Goal: Task Accomplishment & Management: Use online tool/utility

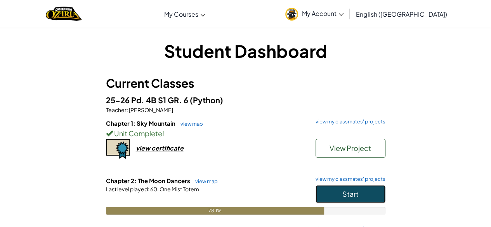
click at [346, 197] on span "Start" at bounding box center [350, 193] width 16 height 9
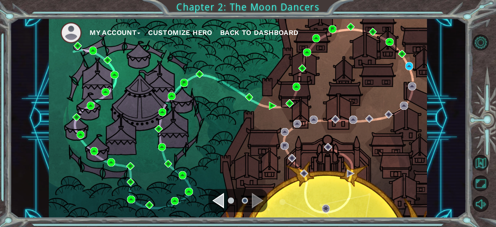
click at [220, 200] on div "Navigate to the previous page" at bounding box center [219, 201] width 12 height 16
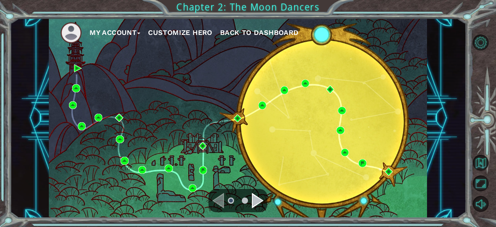
click at [260, 195] on div "Navigate to the next page" at bounding box center [258, 201] width 12 height 16
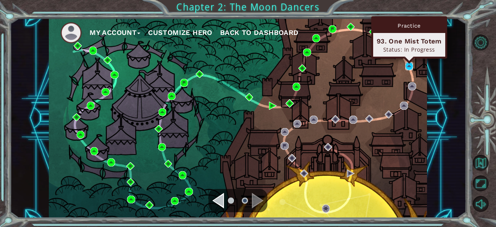
click at [409, 64] on img at bounding box center [410, 66] width 8 height 8
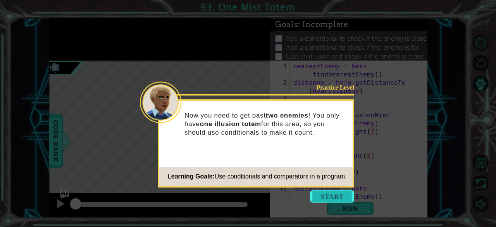
click at [330, 192] on button "Start" at bounding box center [332, 196] width 44 height 12
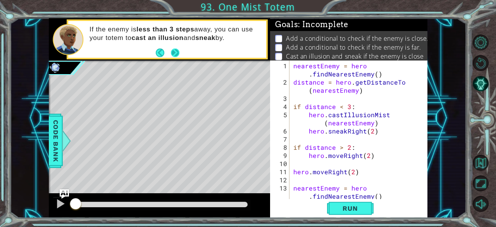
click at [174, 52] on button "Next" at bounding box center [175, 52] width 9 height 9
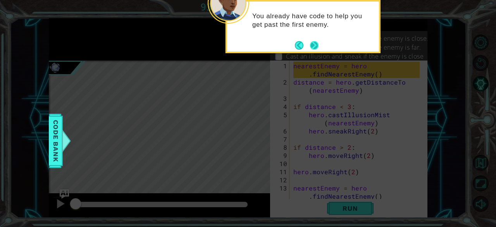
click at [314, 41] on button "Next" at bounding box center [314, 45] width 13 height 13
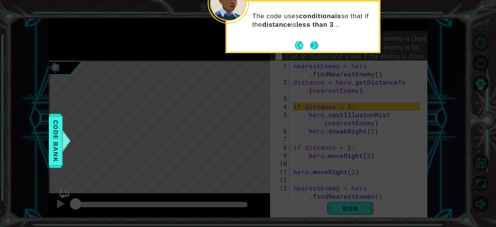
click at [314, 43] on button "Next" at bounding box center [314, 45] width 9 height 9
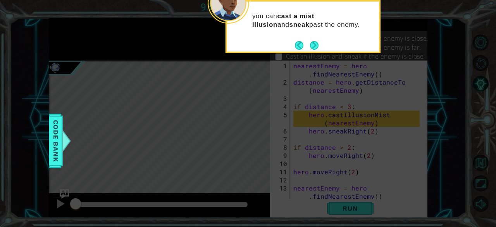
click at [314, 43] on button "Next" at bounding box center [314, 45] width 9 height 9
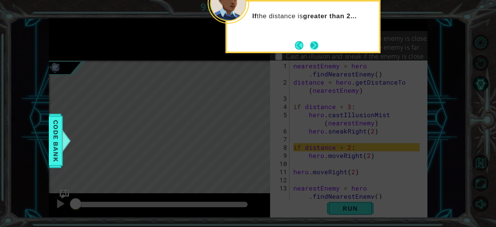
click at [316, 44] on button "Next" at bounding box center [314, 45] width 13 height 13
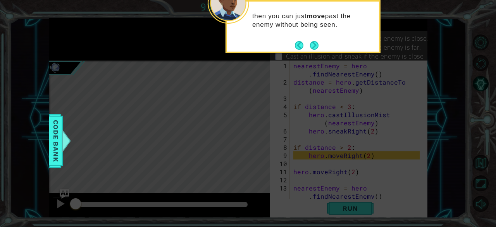
click at [316, 44] on button "Next" at bounding box center [314, 45] width 9 height 9
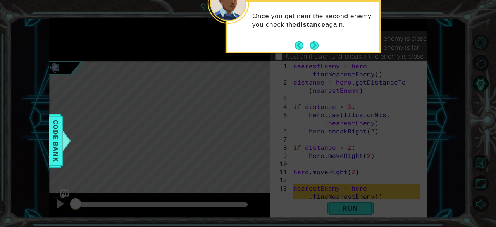
click at [316, 44] on button "Next" at bounding box center [314, 45] width 9 height 9
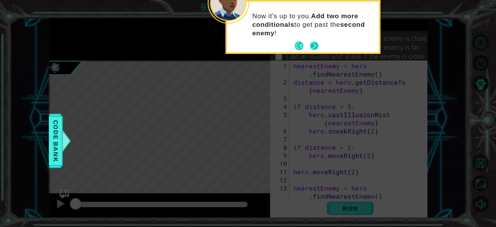
click at [317, 46] on button "Next" at bounding box center [314, 45] width 9 height 9
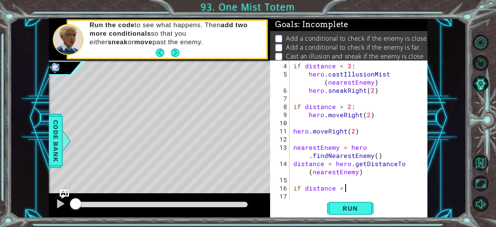
scroll to position [0, 3]
type textarea "if distance < 3:"
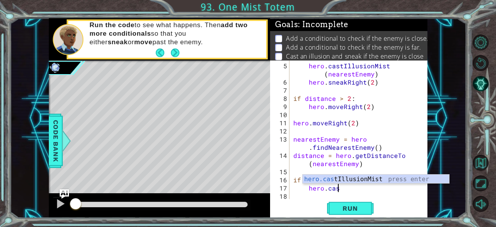
scroll to position [0, 2]
click at [391, 180] on div "hero.cast IllusionMist press enter" at bounding box center [376, 189] width 147 height 28
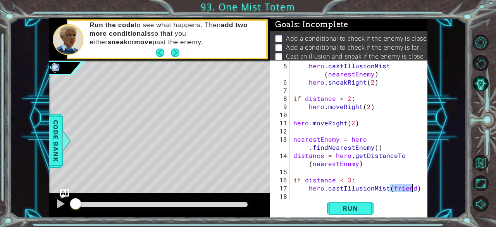
scroll to position [0, 6]
type textarea "hero.castIllusionMist(nearestEnemy)"
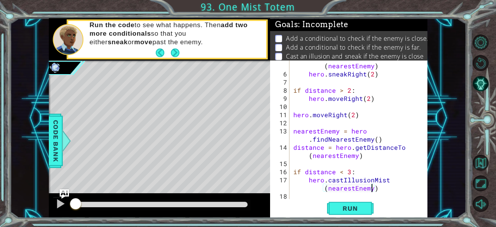
click at [323, 188] on div "hero . castIllusionMist ( nearestEnemy ) hero . sneakRight ( 2 ) if distance > …" at bounding box center [358, 135] width 132 height 163
click at [381, 195] on div "hero . castIllusionMist ( nearestEnemy ) hero . sneakRight ( 2 ) if distance > …" at bounding box center [358, 135] width 132 height 163
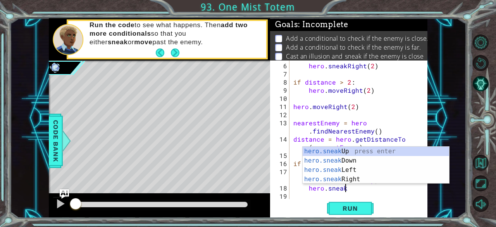
scroll to position [0, 3]
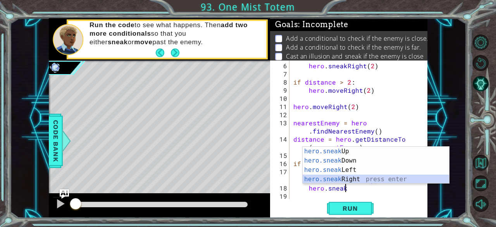
click at [365, 180] on div "hero.sneak Up press enter hero.sneak Down press enter hero.sneak Left press ent…" at bounding box center [376, 175] width 147 height 56
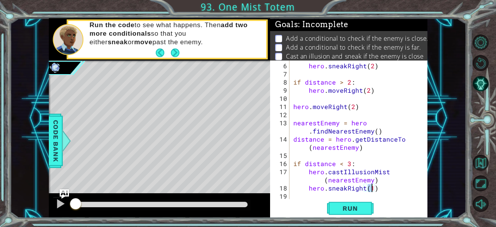
type textarea "hero.sneakRight(2)"
click at [388, 189] on div "hero . sneakRight ( 2 ) if distance > 2 : hero . moveRight ( 2 ) hero . moveRig…" at bounding box center [358, 139] width 132 height 155
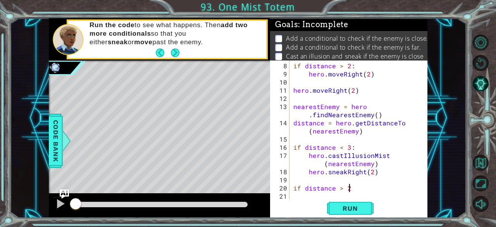
scroll to position [0, 3]
type textarea "if distance > 2:"
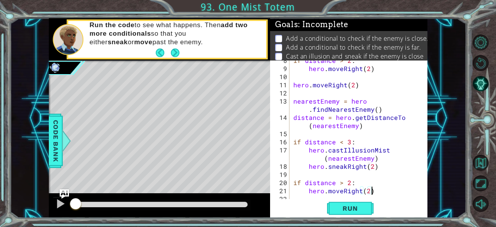
scroll to position [89, 0]
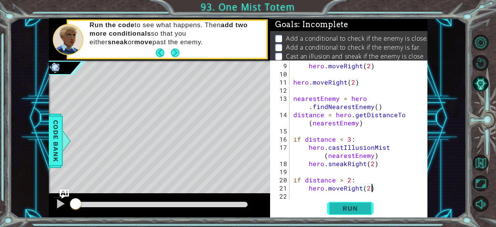
type textarea "hero.moveRight(2)"
click at [352, 207] on span "Run" at bounding box center [350, 208] width 31 height 8
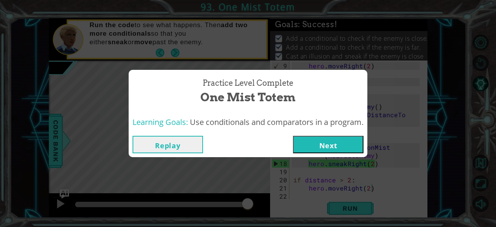
click at [348, 143] on button "Next" at bounding box center [328, 144] width 71 height 17
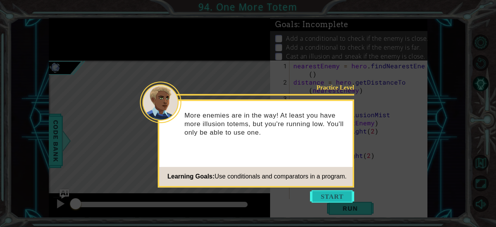
click at [331, 197] on button "Start" at bounding box center [332, 196] width 44 height 12
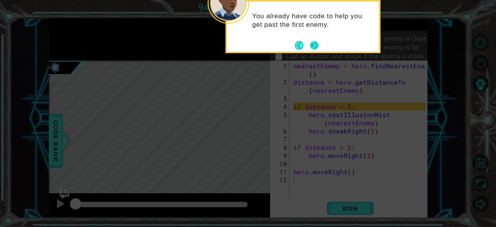
click at [313, 46] on button "Next" at bounding box center [314, 45] width 9 height 9
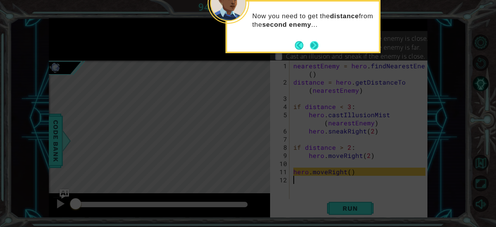
click at [311, 45] on button "Next" at bounding box center [314, 45] width 9 height 9
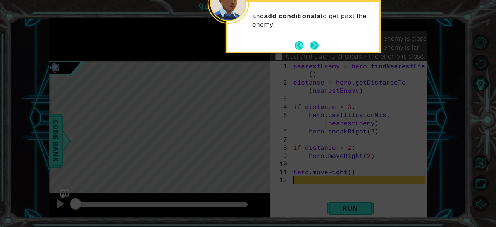
click at [314, 43] on button "Next" at bounding box center [314, 45] width 9 height 9
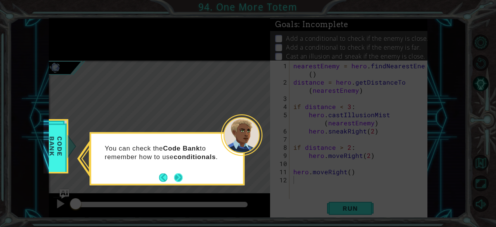
click at [180, 175] on button "Next" at bounding box center [178, 177] width 13 height 13
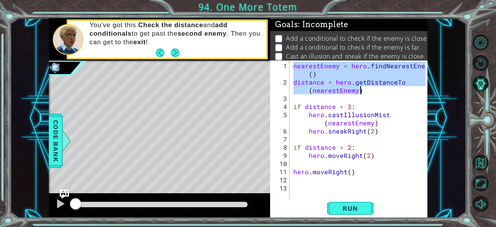
drag, startPoint x: 293, startPoint y: 66, endPoint x: 363, endPoint y: 90, distance: 73.7
click at [363, 90] on div "nearestEnemy = hero . findNearestEnemy ( ) distance = hero . getDistanceTo ( ne…" at bounding box center [361, 143] width 138 height 163
type textarea "nearestEnemy = hero.findNearestEnemy() distance = hero.getDistanceTo(nearestEne…"
click at [307, 187] on div "nearestEnemy = hero . findNearestEnemy ( ) distance = hero . getDistanceTo ( ne…" at bounding box center [361, 143] width 138 height 163
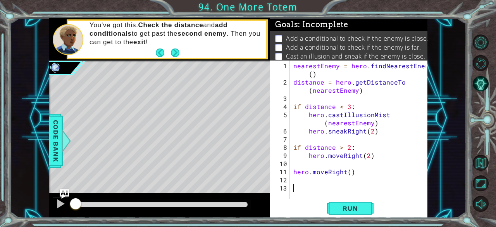
paste textarea "distance = hero.getDistanceTo(nearestEnemy)"
type textarea "distance = hero.getDistanceTo(nearestEnemy)"
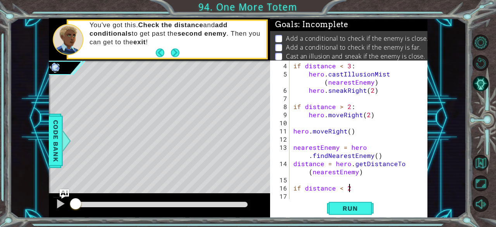
scroll to position [0, 3]
type textarea "if distance < 3"
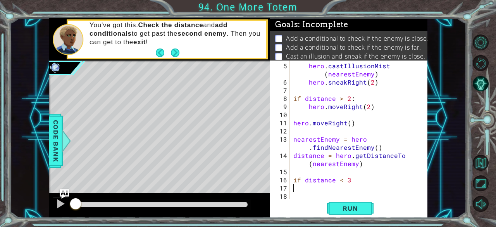
scroll to position [40, 0]
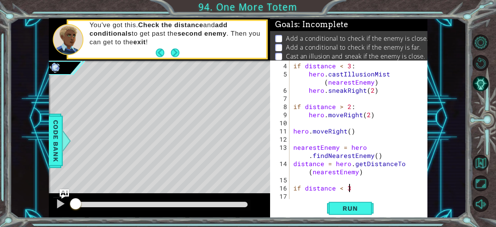
type textarea "if distance < 3:"
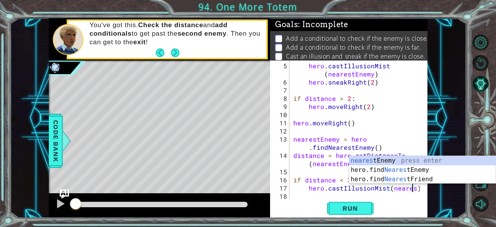
scroll to position [0, 7]
click at [414, 162] on div "nearest Enemy press enter hero.find Nearest Enemy press enter hero.find Nearest…" at bounding box center [422, 179] width 147 height 47
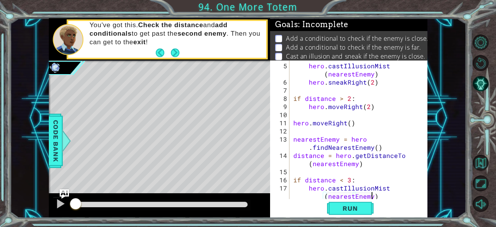
type textarea "hero.castIllusionMist(nearestEnemy)"
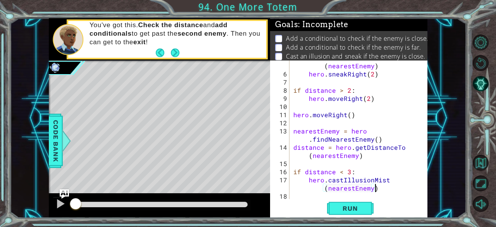
click at [386, 189] on div "hero . castIllusionMist ( nearestEnemy ) hero . sneakRight ( 2 ) if distance > …" at bounding box center [358, 135] width 132 height 163
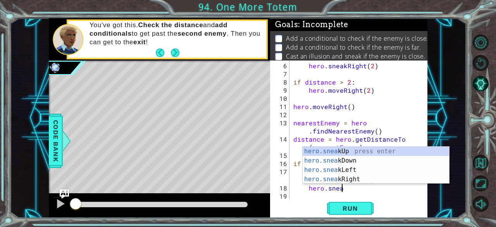
scroll to position [0, 3]
click at [364, 179] on div "hero.sneak Up press enter hero.sneak Down press enter hero.sneak Left press ent…" at bounding box center [376, 175] width 147 height 56
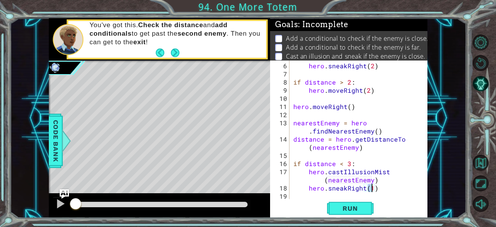
type textarea "hero.sneakRight(2)"
click at [384, 190] on div "hero . sneakRight ( 2 ) if distance > 2 : hero . moveRight ( 2 ) hero . moveRig…" at bounding box center [358, 139] width 132 height 155
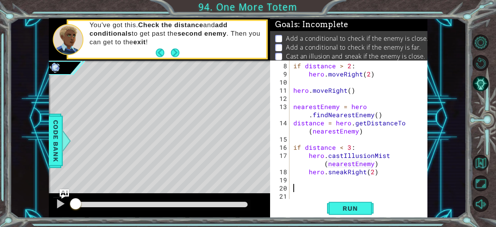
scroll to position [81, 0]
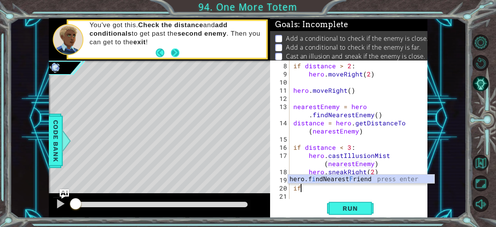
click at [175, 54] on button "Next" at bounding box center [175, 52] width 9 height 9
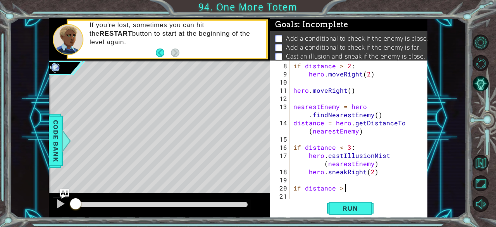
scroll to position [0, 3]
type textarea "if distance > 2:"
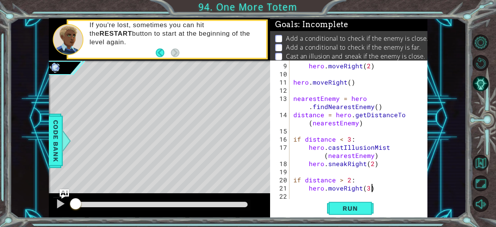
scroll to position [0, 4]
click at [371, 166] on div "hero . moveRight ( 2 ) hero . moveRight ( ) nearestEnemy = hero . findNearestEn…" at bounding box center [358, 139] width 132 height 155
click at [380, 190] on div "hero . moveRight ( 2 ) hero . moveRight ( ) nearestEnemy = hero . findNearestEn…" at bounding box center [358, 139] width 132 height 155
type textarea "hero.moveRight(3)"
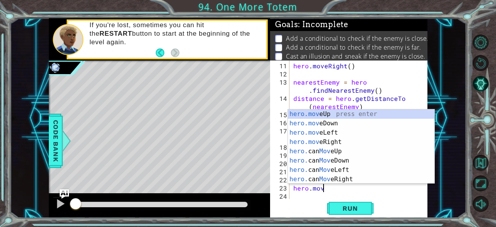
scroll to position [0, 2]
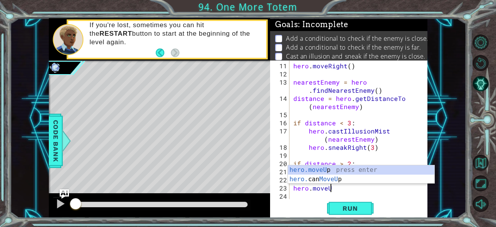
type textarea "hero.moveUp(1)"
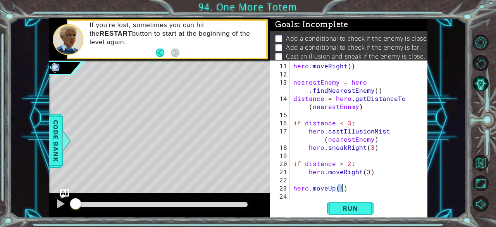
click at [380, 190] on div "hero . moveRight ( ) nearestEnemy = hero . findNearestEnemy ( ) distance = hero…" at bounding box center [358, 139] width 132 height 155
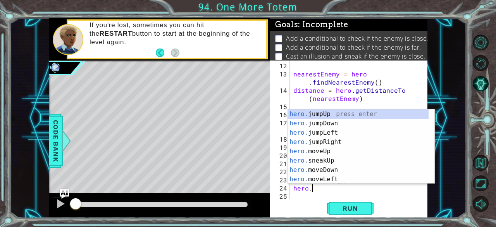
scroll to position [0, 1]
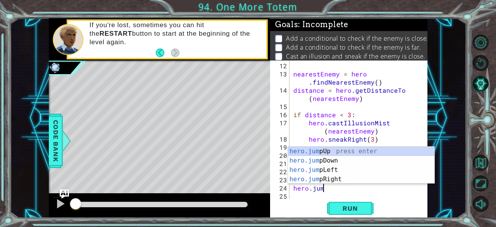
type textarea "hero.jump"
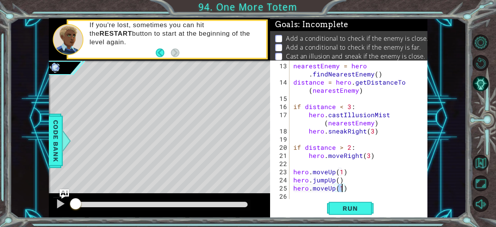
click at [380, 190] on div "nearestEnemy = hero . findNearestEnemy ( ) distance = hero . getDistanceTo ( ne…" at bounding box center [358, 143] width 132 height 163
type textarea "hero.moveUp(1)"
click at [354, 208] on span "Run" at bounding box center [350, 208] width 31 height 8
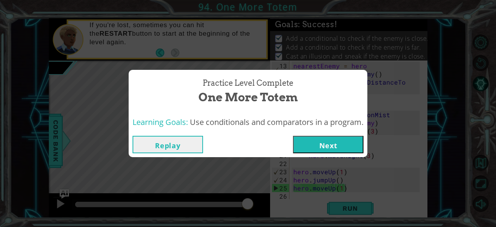
click at [337, 147] on button "Next" at bounding box center [328, 144] width 71 height 17
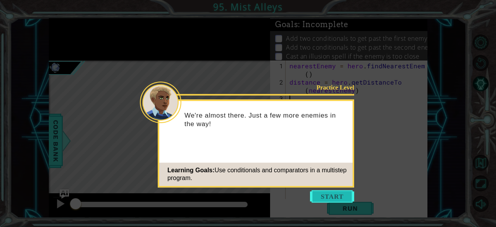
click at [328, 194] on button "Start" at bounding box center [332, 196] width 44 height 12
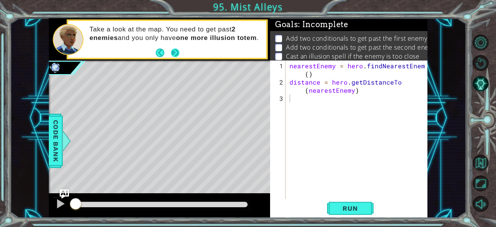
click at [177, 54] on button "Next" at bounding box center [175, 52] width 9 height 9
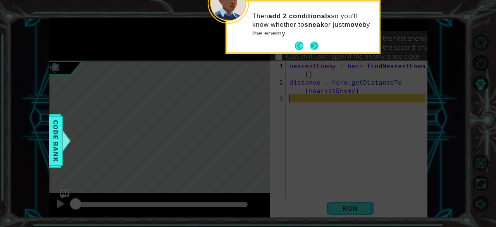
click at [314, 45] on button "Next" at bounding box center [314, 45] width 9 height 9
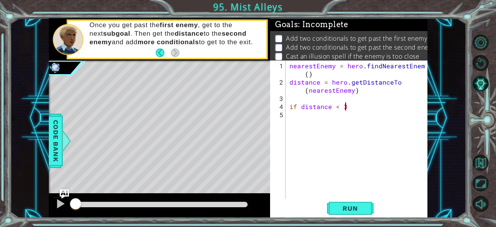
scroll to position [0, 3]
type textarea "if distance < 3:"
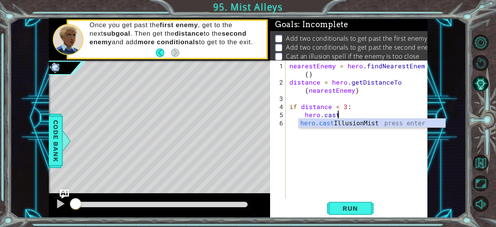
scroll to position [0, 2]
click at [341, 124] on div "hero.cast IllusionMist press enter" at bounding box center [372, 133] width 147 height 28
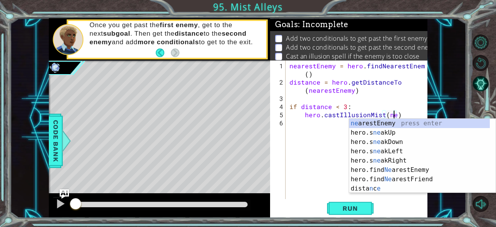
scroll to position [0, 7]
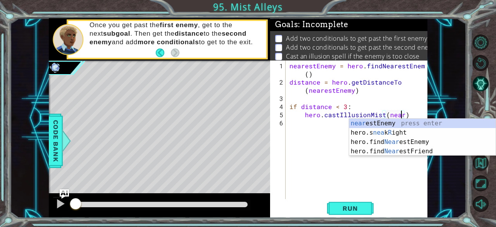
type textarea "hero.castIllusionMist(nearestEnemy)"
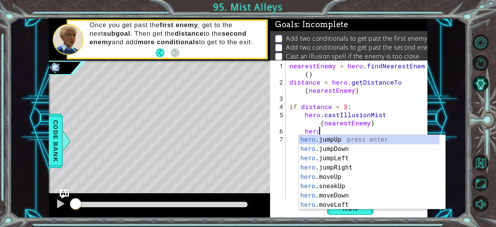
scroll to position [0, 2]
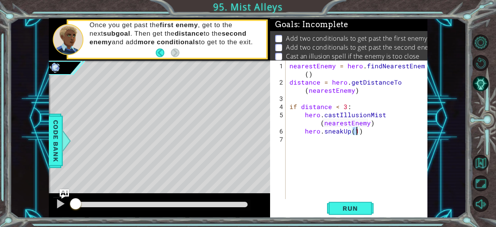
type textarea "hero.sneakUp(2)"
click at [371, 131] on div "nearestEnemy = hero . findNearestEnemy ( ) distance = hero . getDistanceTo ( ne…" at bounding box center [359, 143] width 142 height 163
type textarea "if distance > 2:"
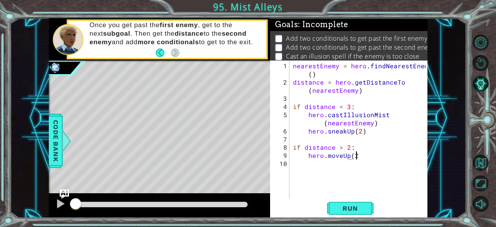
scroll to position [0, 3]
type textarea "hero.moveUp(2)"
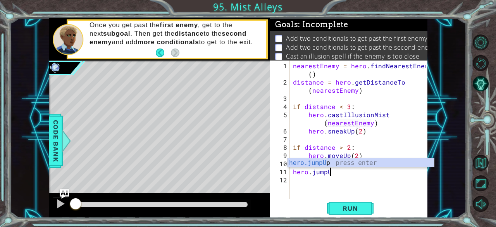
scroll to position [0, 2]
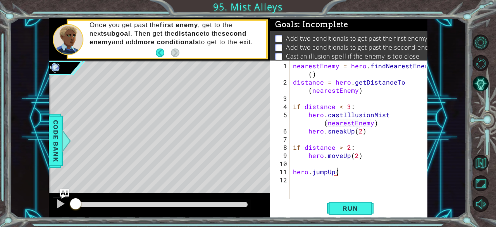
type textarea "hero.jumpUp()"
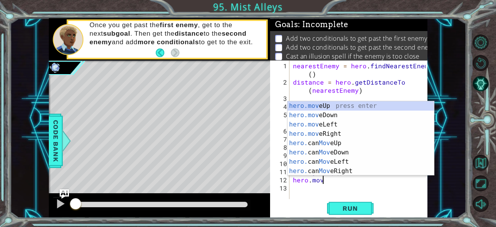
scroll to position [0, 2]
type textarea "hero.moveUp(1)"
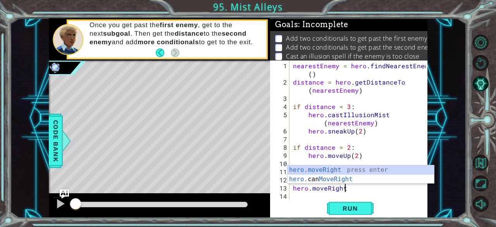
scroll to position [0, 3]
type textarea "hero.moveRight(1)"
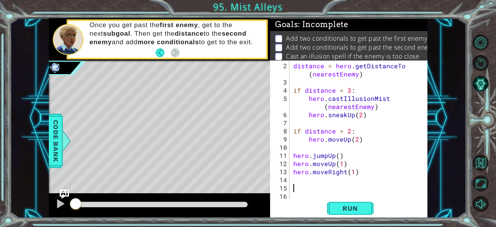
scroll to position [0, 0]
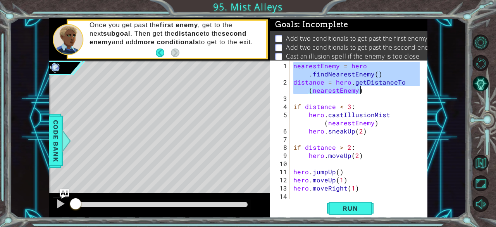
drag, startPoint x: 293, startPoint y: 65, endPoint x: 365, endPoint y: 90, distance: 75.8
click at [365, 90] on div "nearestEnemy = hero . findNearestEnemy ( ) distance = hero . getDistanceTo ( ne…" at bounding box center [358, 143] width 132 height 163
type textarea "nearestEnemy = hero.findNearestEnemy() distance = hero.getDistanceTo(nearestEne…"
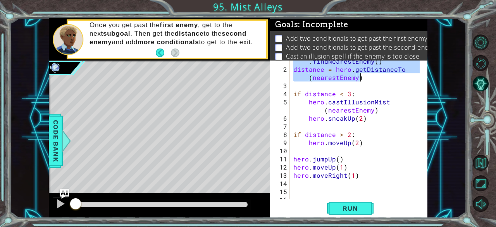
scroll to position [16, 0]
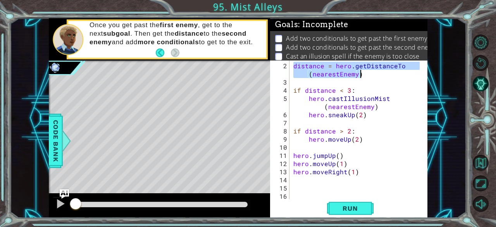
click at [340, 192] on div "distance = hero . getDistanceTo ( nearestEnemy ) if distance < 3 : hero . castI…" at bounding box center [358, 143] width 132 height 163
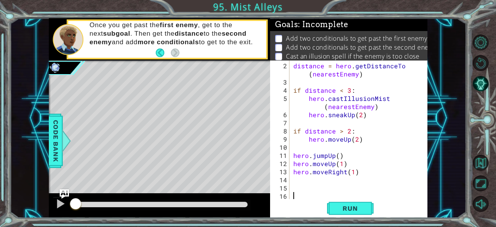
click at [330, 187] on div "distance = hero . getDistanceTo ( nearestEnemy ) if distance < 3 : hero . castI…" at bounding box center [358, 143] width 132 height 163
paste textarea "distance = hero.getDistanceTo(nearestEnemy)"
type textarea "distance = hero.getDistanceTo(nearestEnemy)"
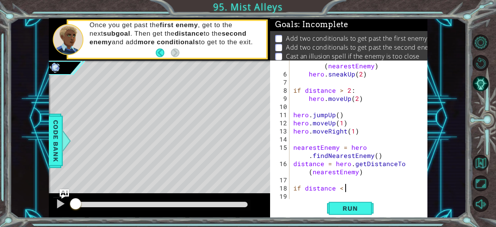
scroll to position [0, 3]
type textarea "if distance < 3:"
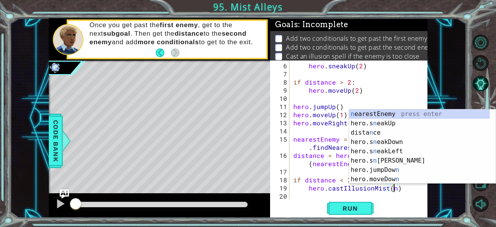
scroll to position [0, 6]
type textarea "hero.castIllusionMist(nearestEnemy)"
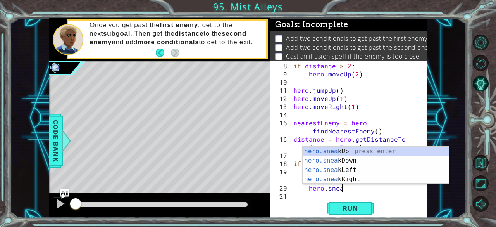
scroll to position [0, 3]
click at [320, 178] on div "hero.sneak Up press enter hero.sneak Down press enter hero.sneak Left press ent…" at bounding box center [376, 175] width 147 height 56
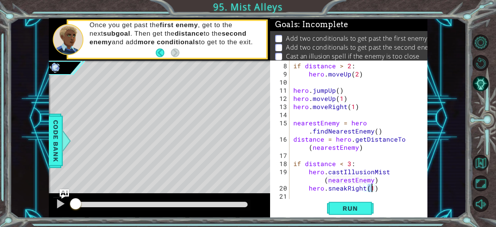
type textarea "hero.sneakRight(2)"
click at [387, 187] on div "if distance > 2 : hero . moveUp ( 2 ) hero . jumpUp ( ) hero . moveUp ( 1 ) her…" at bounding box center [358, 139] width 132 height 155
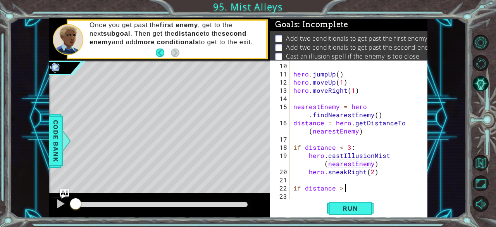
scroll to position [0, 3]
type textarea "if distance > 2:"
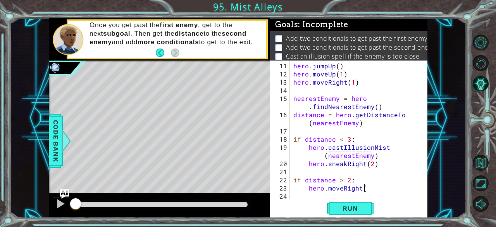
scroll to position [0, 4]
type textarea "hero.moveRight(2)"
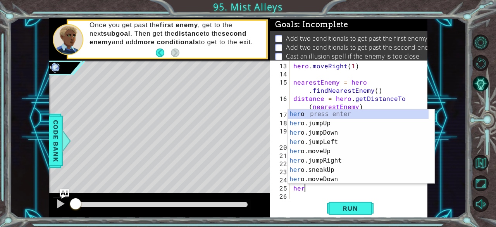
scroll to position [0, 0]
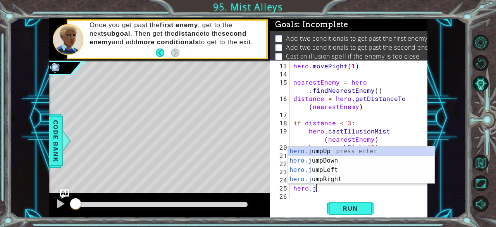
type textarea "hero.ju"
click at [354, 179] on div "hero.ju mpUp press enter hero.ju mpDown press enter hero.[PERSON_NAME] mpLeft p…" at bounding box center [361, 175] width 147 height 56
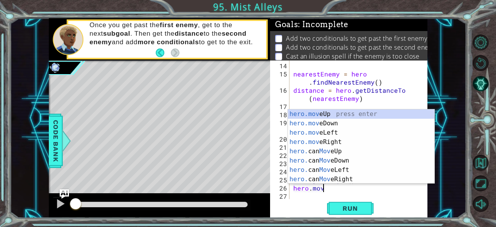
scroll to position [0, 2]
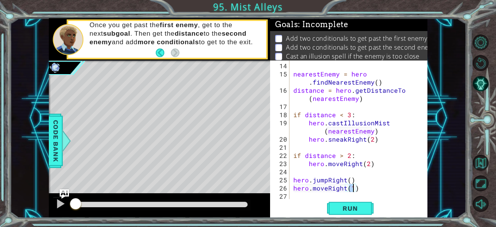
click at [374, 189] on div "nearestEnemy = hero . findNearestEnemy ( ) distance = hero . getDistanceTo ( ne…" at bounding box center [358, 139] width 132 height 155
type textarea "hero.moveRight(1)"
click at [359, 208] on span "Run" at bounding box center [350, 208] width 31 height 8
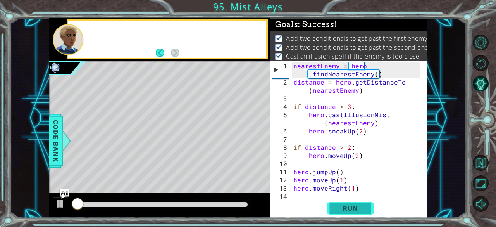
scroll to position [0, 0]
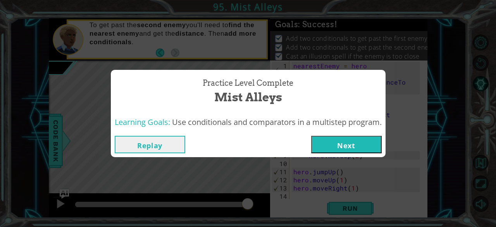
click at [347, 148] on button "Next" at bounding box center [346, 144] width 71 height 17
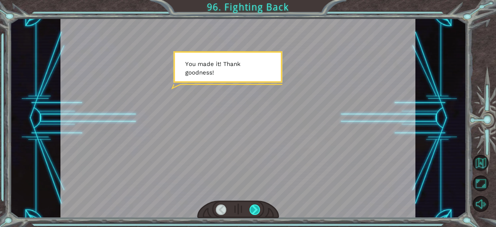
click at [257, 207] on div at bounding box center [255, 209] width 11 height 11
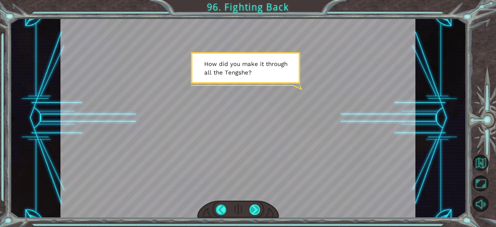
click at [257, 207] on div at bounding box center [255, 209] width 11 height 11
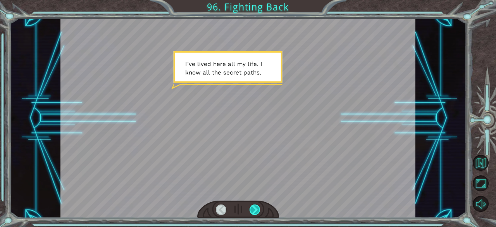
click at [257, 207] on div at bounding box center [255, 209] width 11 height 11
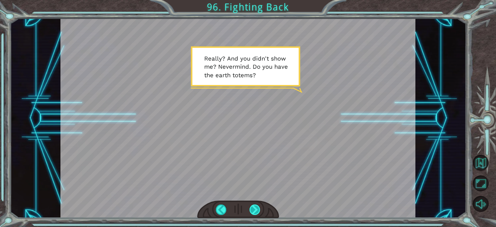
click at [257, 207] on div at bounding box center [255, 209] width 11 height 11
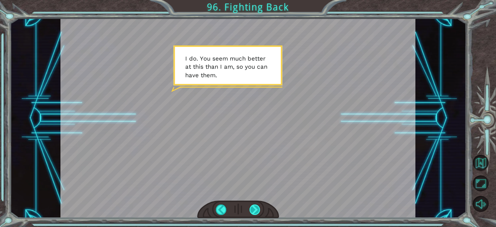
click at [257, 207] on div at bounding box center [255, 209] width 11 height 11
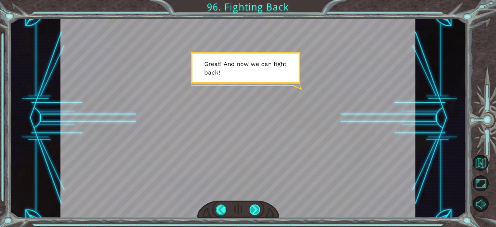
click at [257, 207] on div at bounding box center [255, 209] width 11 height 11
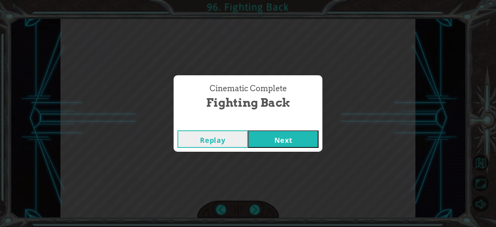
click at [275, 133] on button "Next" at bounding box center [283, 138] width 71 height 17
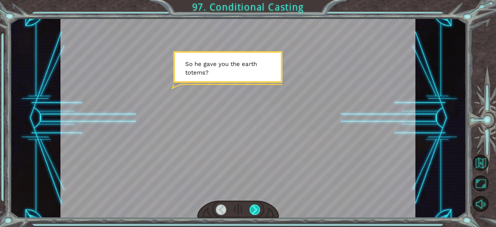
click at [255, 206] on div at bounding box center [255, 209] width 11 height 11
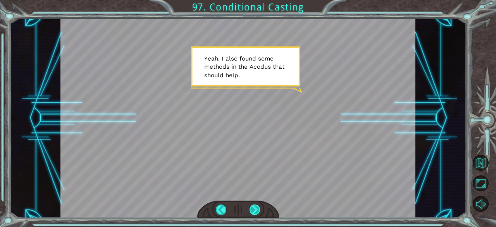
click at [255, 206] on div at bounding box center [255, 209] width 11 height 11
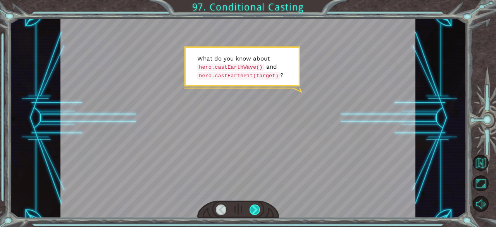
click at [255, 206] on div at bounding box center [255, 209] width 11 height 11
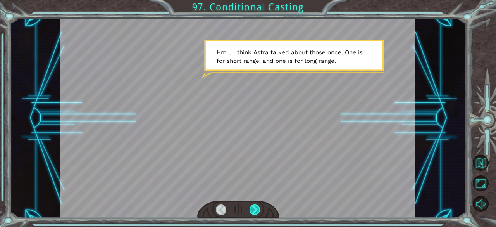
click at [255, 206] on div at bounding box center [255, 209] width 11 height 11
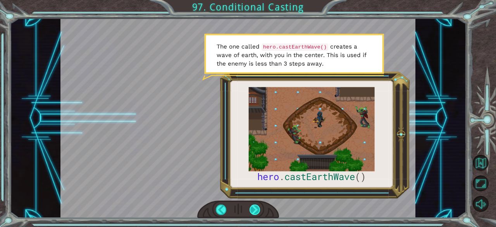
click at [255, 206] on div at bounding box center [255, 209] width 11 height 11
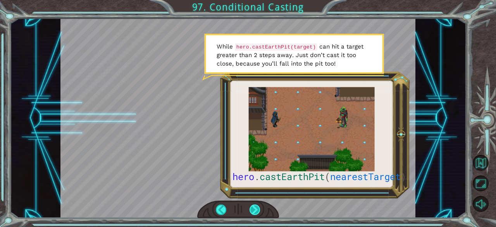
click at [255, 206] on div at bounding box center [255, 209] width 11 height 11
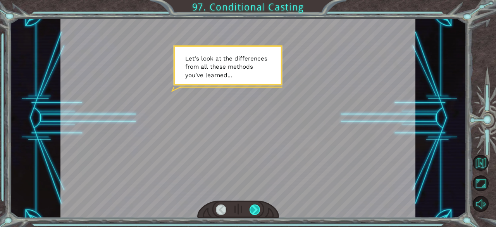
click at [255, 206] on div at bounding box center [255, 209] width 11 height 11
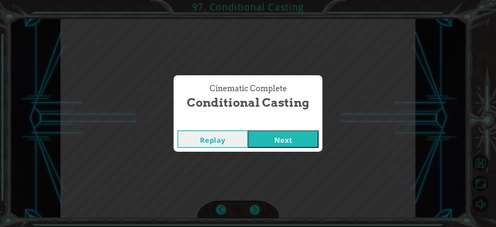
click at [268, 140] on button "Next" at bounding box center [283, 138] width 71 height 17
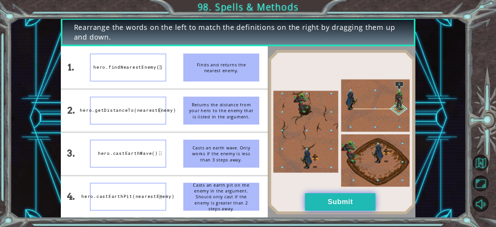
click at [323, 203] on button "Submit" at bounding box center [340, 201] width 71 height 17
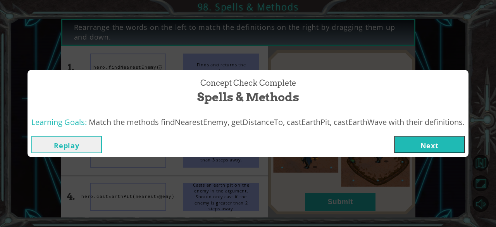
click at [432, 139] on button "Next" at bounding box center [429, 144] width 71 height 17
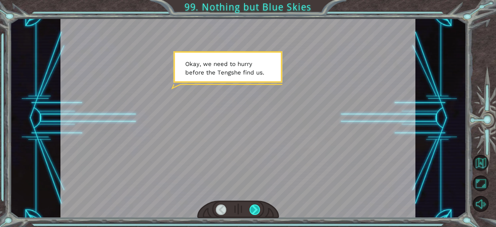
click at [260, 205] on div at bounding box center [255, 209] width 11 height 11
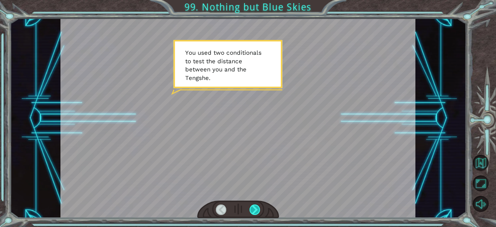
click at [259, 207] on div at bounding box center [255, 209] width 11 height 11
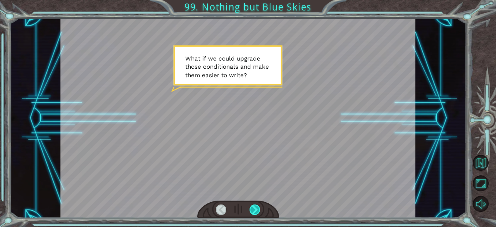
click at [259, 207] on div at bounding box center [255, 209] width 11 height 11
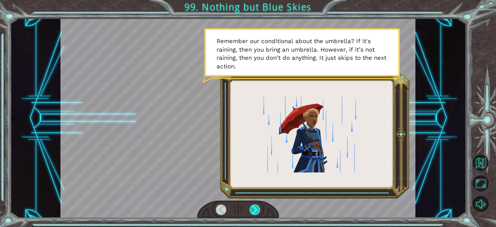
click at [259, 207] on div at bounding box center [255, 209] width 11 height 11
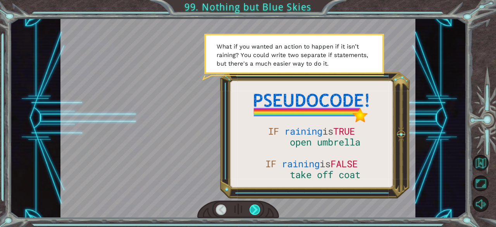
click at [259, 207] on div at bounding box center [255, 209] width 11 height 11
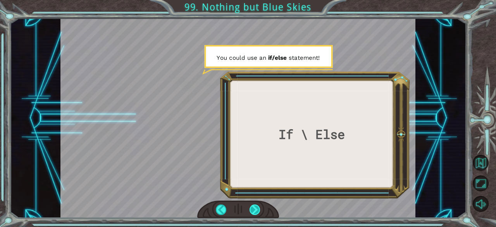
click at [259, 207] on div at bounding box center [255, 209] width 11 height 11
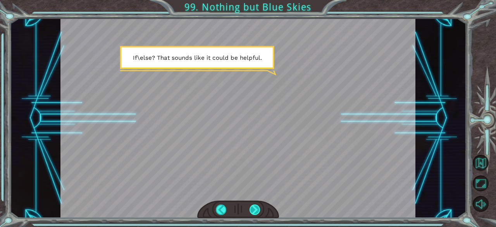
click at [259, 207] on div at bounding box center [255, 209] width 11 height 11
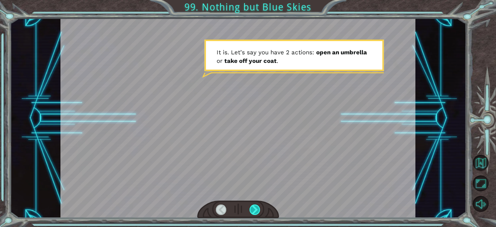
click at [259, 207] on div at bounding box center [255, 209] width 11 height 11
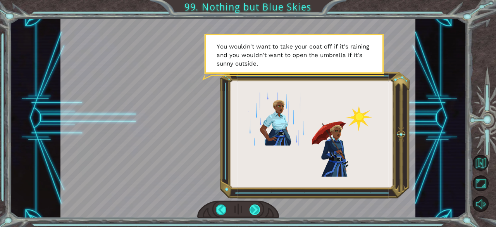
click at [259, 207] on div at bounding box center [255, 209] width 11 height 11
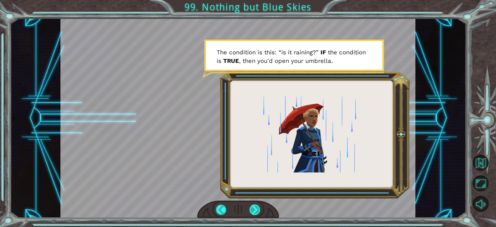
click at [259, 207] on div at bounding box center [255, 209] width 11 height 11
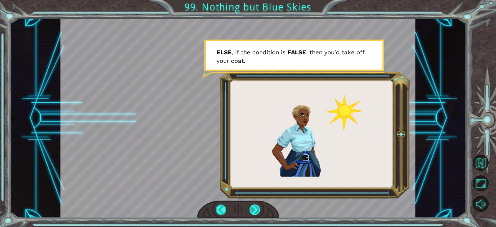
click at [256, 209] on div at bounding box center [255, 209] width 11 height 11
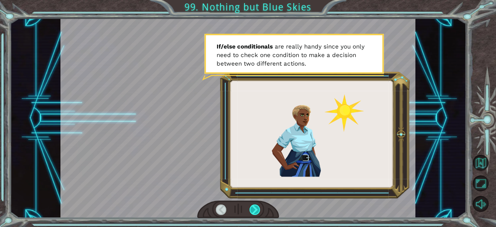
click at [256, 209] on div at bounding box center [255, 209] width 11 height 11
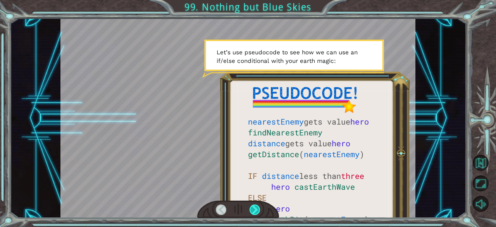
click at [256, 209] on div at bounding box center [255, 209] width 11 height 11
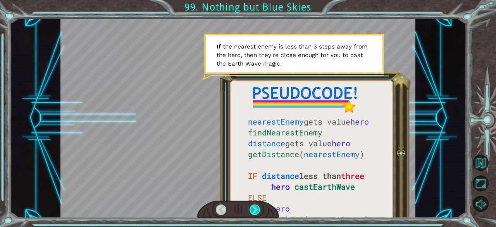
click at [256, 209] on div at bounding box center [255, 209] width 11 height 11
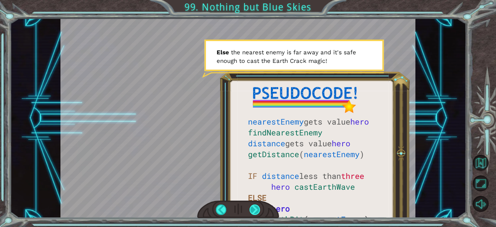
click at [256, 209] on div at bounding box center [255, 209] width 11 height 11
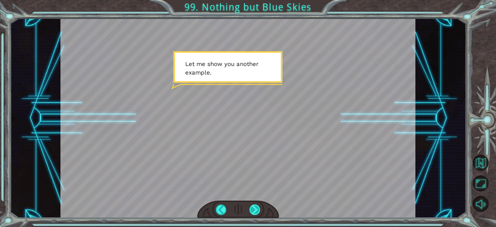
click at [256, 209] on div at bounding box center [255, 209] width 11 height 11
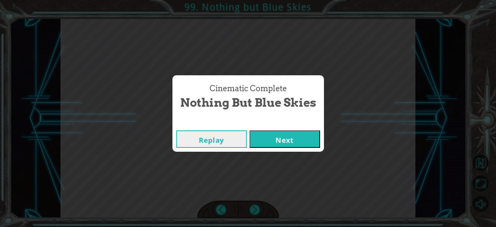
click at [287, 141] on button "Next" at bounding box center [285, 138] width 71 height 17
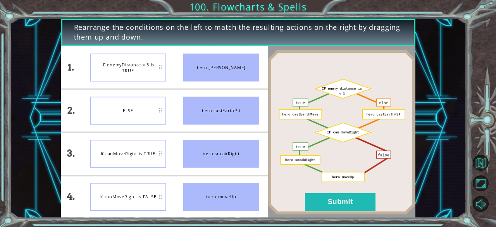
click at [187, 176] on li "hero moveUp" at bounding box center [221, 197] width 93 height 42
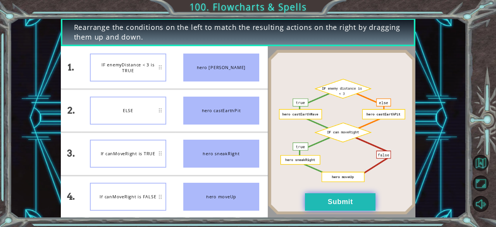
click at [327, 199] on button "Submit" at bounding box center [340, 201] width 71 height 17
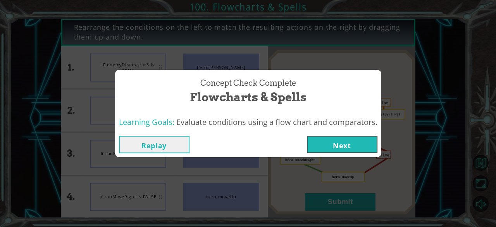
click at [328, 143] on button "Next" at bounding box center [342, 144] width 71 height 17
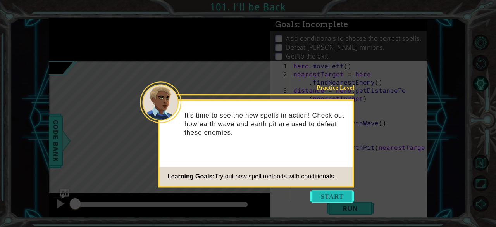
click at [336, 192] on button "Start" at bounding box center [332, 196] width 44 height 12
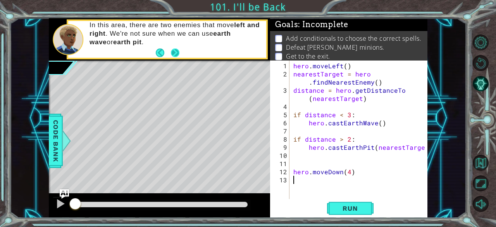
click at [174, 53] on button "Next" at bounding box center [175, 52] width 9 height 9
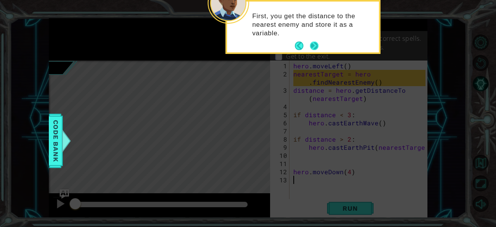
click at [316, 43] on button "Next" at bounding box center [314, 45] width 9 height 9
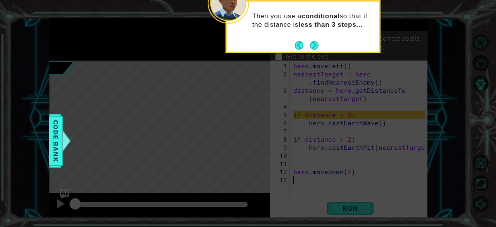
click at [316, 43] on button "Next" at bounding box center [314, 45] width 9 height 9
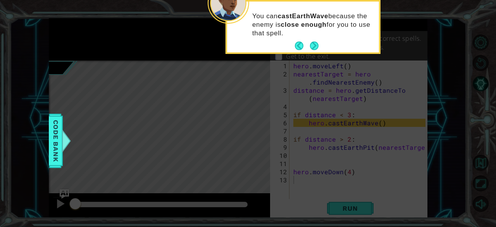
click at [316, 43] on button "Next" at bounding box center [314, 45] width 9 height 9
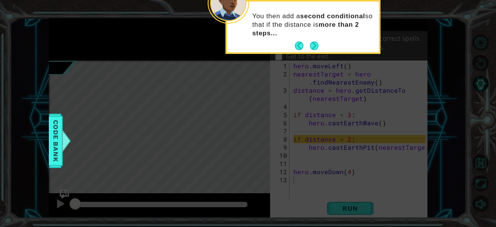
click at [316, 43] on button "Next" at bounding box center [314, 45] width 9 height 9
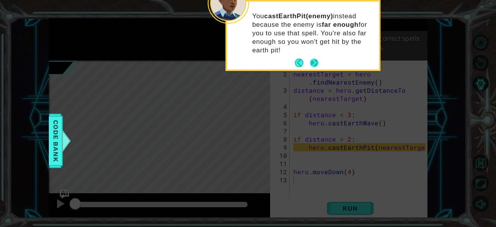
click at [313, 63] on button "Next" at bounding box center [314, 63] width 9 height 9
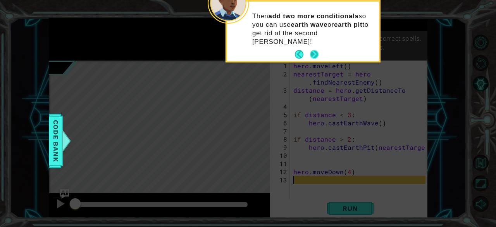
click at [315, 50] on button "Next" at bounding box center [314, 54] width 9 height 9
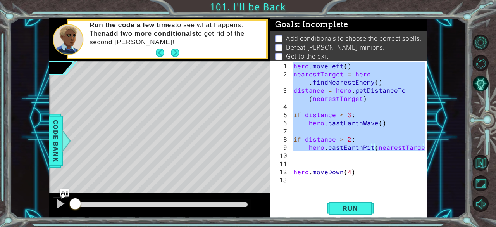
drag, startPoint x: 293, startPoint y: 65, endPoint x: 426, endPoint y: 146, distance: 156.0
click at [426, 146] on div "1 2 3 4 5 6 7 8 9 10 11 12 13 hero . moveLeft ( ) nearestTarget = hero . findNe…" at bounding box center [348, 139] width 157 height 157
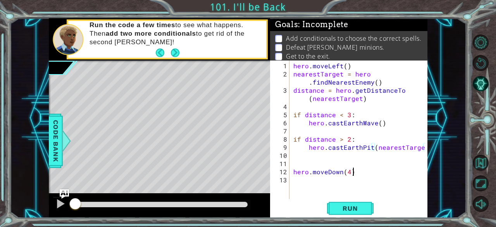
click at [369, 173] on div "hero . moveLeft ( ) nearestTarget = hero . findNearestEnemy ( ) distance = hero…" at bounding box center [361, 139] width 138 height 155
type textarea "hero.moveDown(4)"
paste textarea "hero.castEarthPit(nearestTarget)"
type textarea "hero.castEarthPit(nearestTarget)"
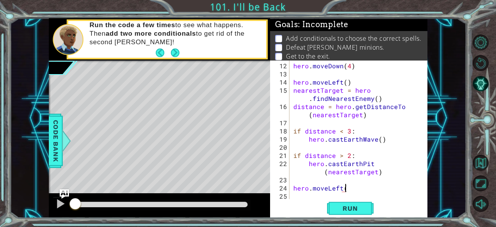
scroll to position [0, 3]
type textarea "hero.moveLeft(4)"
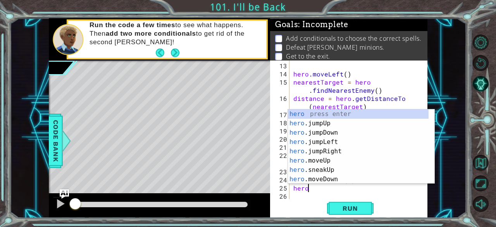
scroll to position [0, 1]
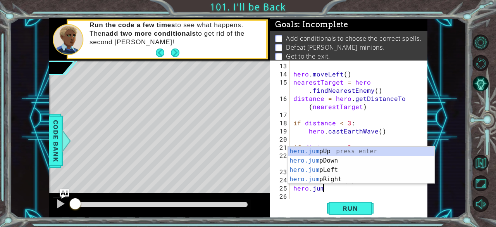
type textarea "hero.jump"
click at [319, 170] on div "hero.jump Up press enter hero.jump Down press enter hero.jump Left press enter …" at bounding box center [361, 175] width 147 height 56
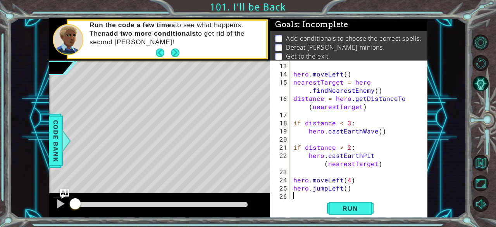
scroll to position [130, 0]
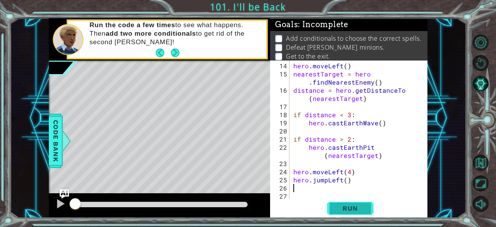
click at [351, 210] on span "Run" at bounding box center [350, 208] width 31 height 8
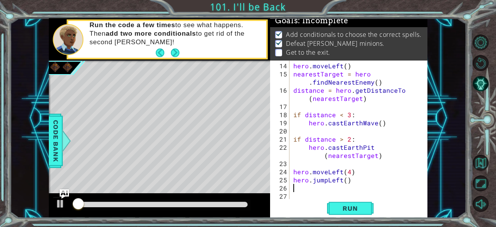
scroll to position [7, 0]
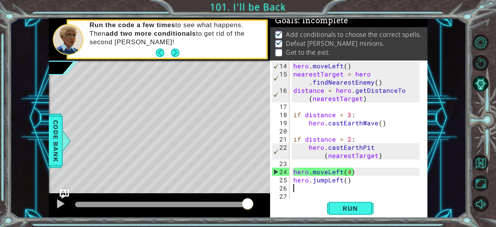
click at [351, 175] on div "hero . moveLeft ( ) nearestTarget = hero . findNearestEnemy ( ) distance = hero…" at bounding box center [358, 139] width 132 height 155
click at [349, 172] on div "hero . moveLeft ( ) nearestTarget = hero . findNearestEnemy ( ) distance = hero…" at bounding box center [358, 139] width 132 height 155
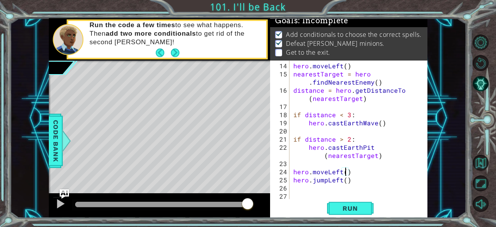
scroll to position [0, 3]
type textarea "hero.moveLeft(3)"
click at [351, 209] on span "Run" at bounding box center [350, 208] width 31 height 8
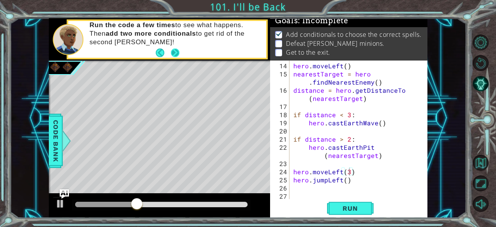
click at [175, 56] on button "Next" at bounding box center [175, 53] width 10 height 10
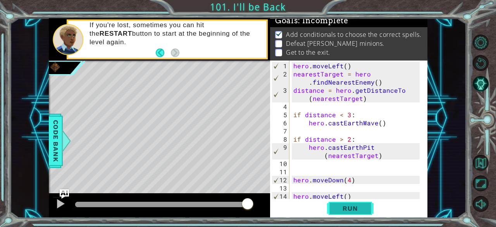
click at [351, 209] on span "Run" at bounding box center [350, 208] width 31 height 8
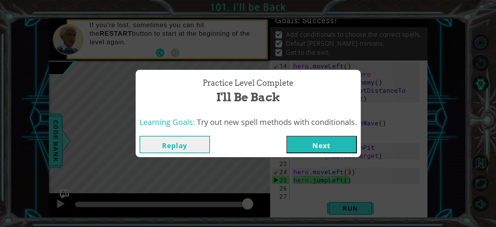
scroll to position [130, 0]
click at [329, 144] on button "Next" at bounding box center [322, 144] width 71 height 17
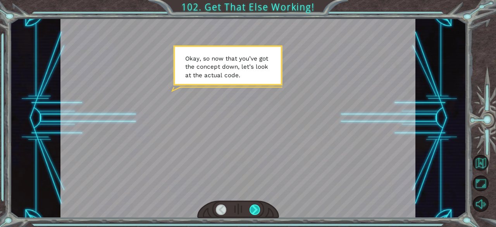
click at [254, 212] on div at bounding box center [255, 209] width 11 height 11
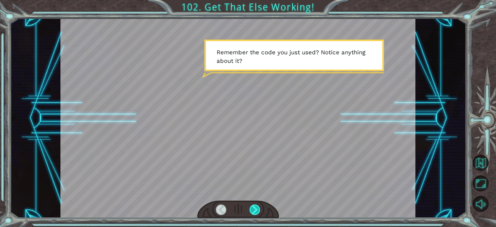
click at [254, 212] on div at bounding box center [255, 209] width 11 height 11
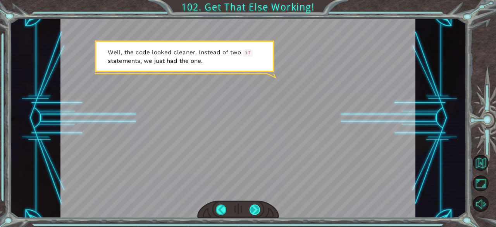
click at [254, 212] on div at bounding box center [255, 209] width 11 height 11
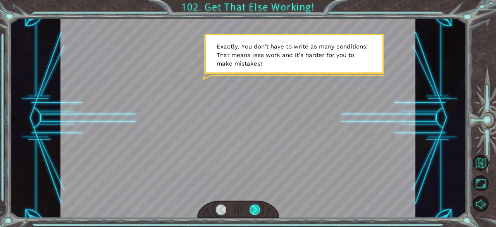
click at [254, 212] on div at bounding box center [255, 209] width 11 height 11
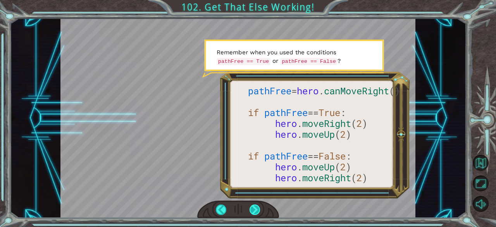
click at [254, 212] on div at bounding box center [255, 209] width 11 height 11
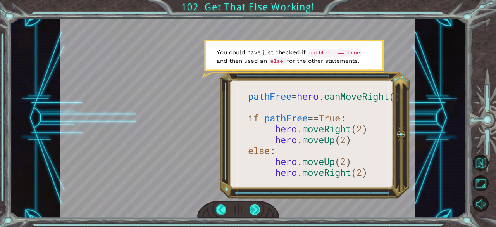
click at [254, 212] on div at bounding box center [255, 209] width 11 height 11
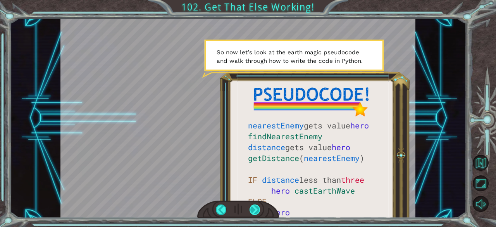
click at [254, 212] on div at bounding box center [255, 209] width 11 height 11
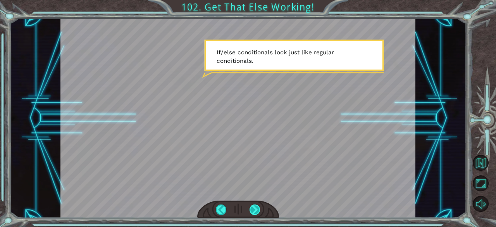
click at [254, 212] on div at bounding box center [255, 209] width 11 height 11
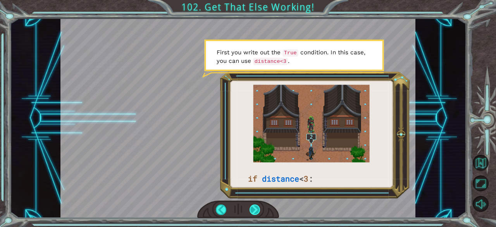
click at [254, 212] on div at bounding box center [255, 209] width 11 height 11
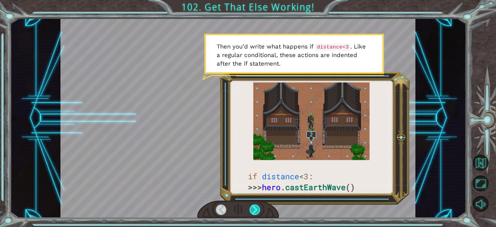
click at [254, 212] on div at bounding box center [255, 209] width 11 height 11
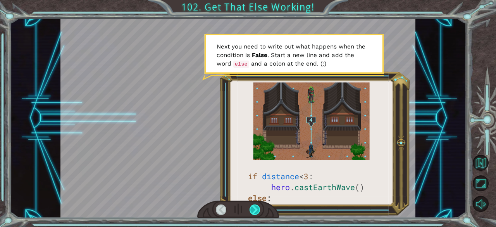
click at [254, 212] on div at bounding box center [255, 209] width 11 height 11
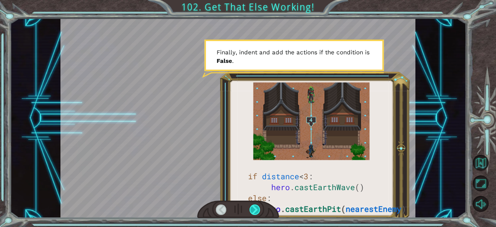
click at [254, 212] on div at bounding box center [255, 209] width 11 height 11
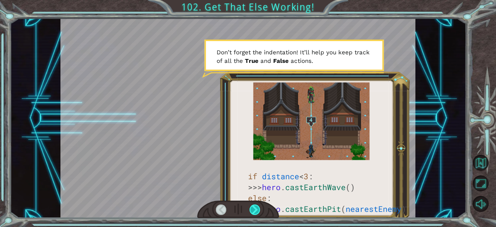
click at [255, 211] on div at bounding box center [255, 209] width 11 height 11
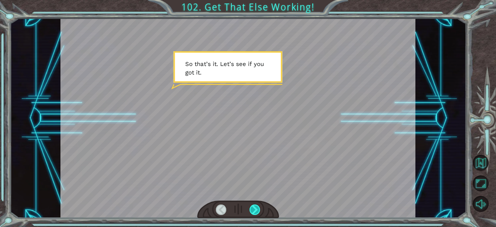
click at [255, 211] on div at bounding box center [255, 209] width 11 height 11
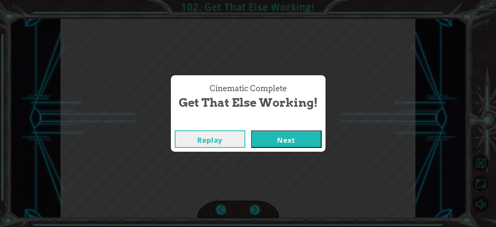
click at [273, 136] on button "Next" at bounding box center [286, 138] width 71 height 17
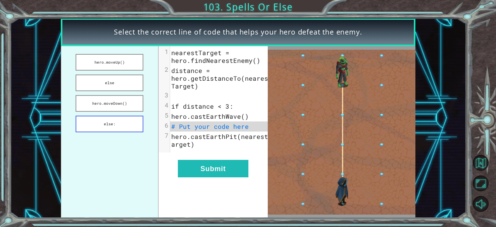
click at [123, 124] on button "else:" at bounding box center [110, 124] width 68 height 17
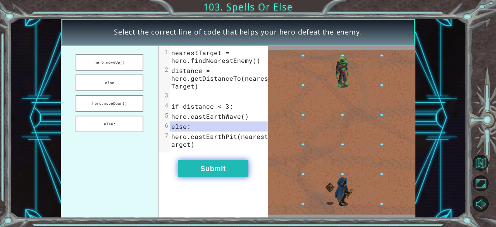
click at [226, 176] on button "Submit" at bounding box center [213, 168] width 71 height 17
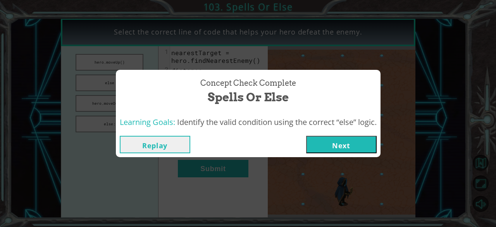
click at [330, 143] on button "Next" at bounding box center [341, 144] width 71 height 17
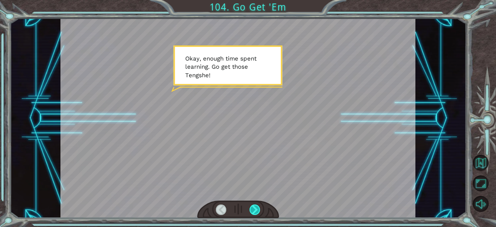
click at [254, 206] on div at bounding box center [255, 209] width 11 height 11
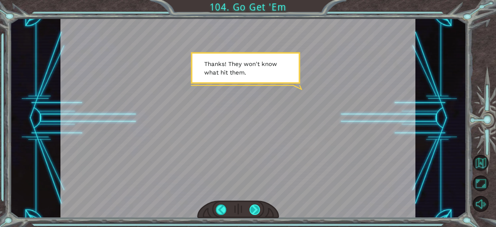
click at [254, 206] on div at bounding box center [255, 209] width 11 height 11
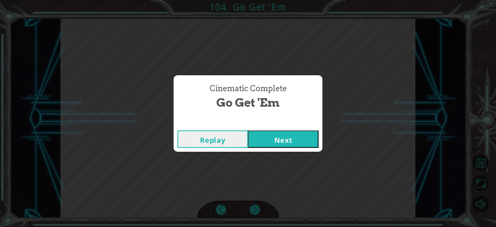
click at [271, 134] on button "Next" at bounding box center [283, 138] width 71 height 17
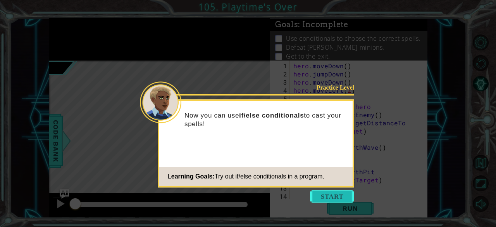
click at [327, 194] on button "Start" at bounding box center [332, 196] width 44 height 12
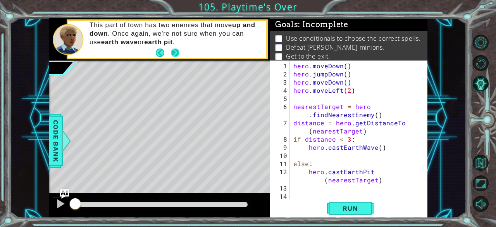
click at [177, 50] on button "Next" at bounding box center [175, 52] width 9 height 9
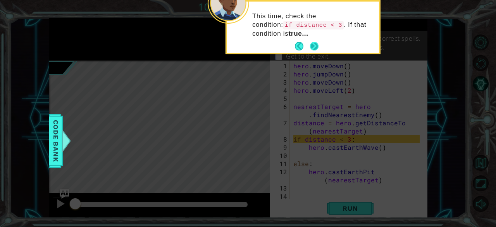
click at [317, 45] on button "Next" at bounding box center [314, 46] width 9 height 9
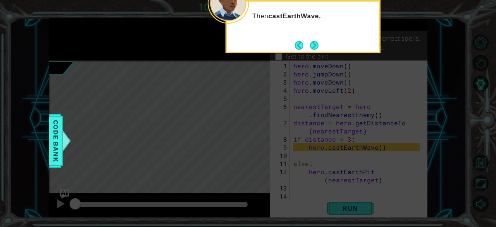
click at [317, 45] on button "Next" at bounding box center [314, 45] width 9 height 9
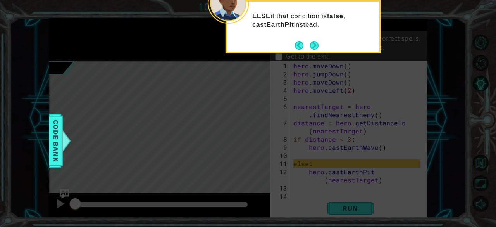
click at [317, 45] on button "Next" at bounding box center [314, 45] width 9 height 9
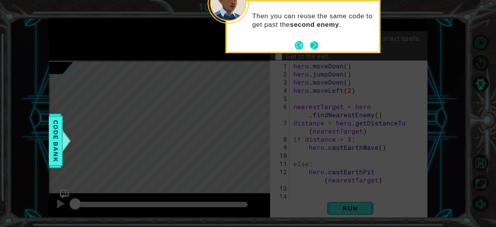
click at [316, 45] on button "Next" at bounding box center [314, 45] width 9 height 9
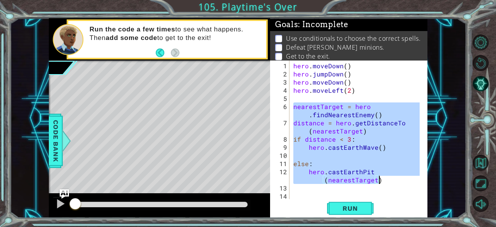
drag, startPoint x: 292, startPoint y: 108, endPoint x: 379, endPoint y: 178, distance: 111.1
click at [379, 178] on div "hero . moveDown ( ) hero . jumpDown ( ) hero . moveDown ( ) hero . moveLeft ( 2…" at bounding box center [358, 139] width 132 height 155
click at [383, 183] on div "hero . moveDown ( ) hero . jumpDown ( ) hero . moveDown ( ) hero . moveLeft ( 2…" at bounding box center [356, 130] width 128 height 138
type textarea "hero.castEarthPit(nearestTarget)"
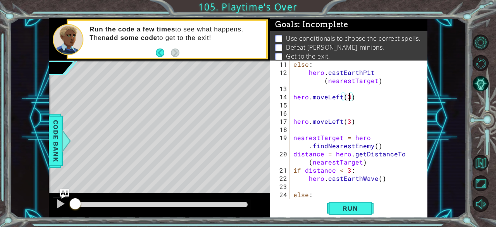
scroll to position [98, 0]
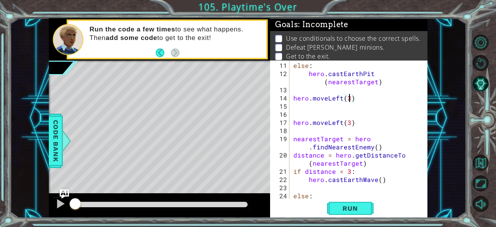
click at [355, 99] on div "else : hero . [GEOGRAPHIC_DATA] ( nearestTarget ) hero . moveLeft ( 3 ) hero . …" at bounding box center [358, 142] width 132 height 163
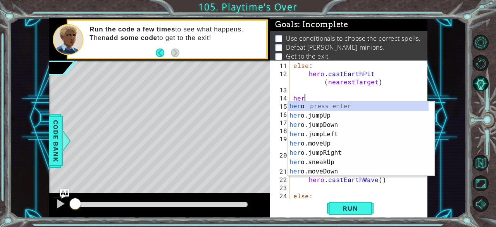
scroll to position [0, 0]
type textarea "h"
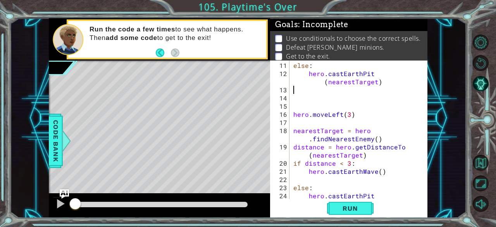
type textarea "hero.castEarthPit(nearestTarget)"
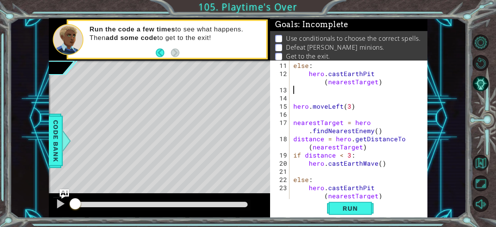
scroll to position [98, 0]
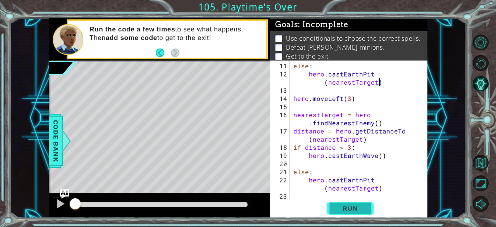
type textarea "hero.castEarthPit(nearestTarget)"
click at [358, 206] on span "Run" at bounding box center [350, 208] width 31 height 8
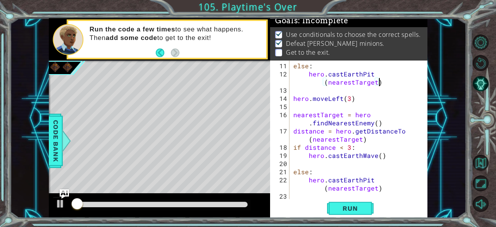
scroll to position [7, 0]
click at [392, 190] on div "else : hero . [GEOGRAPHIC_DATA] ( nearestTarget ) hero . moveLeft ( 3 ) nearest…" at bounding box center [358, 139] width 132 height 155
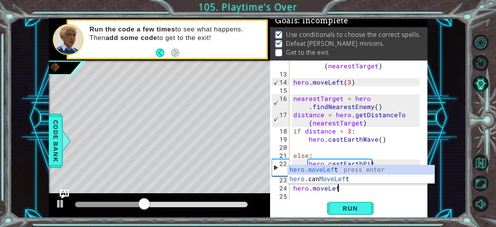
scroll to position [0, 2]
type textarea "hero.moveLeft(1)"
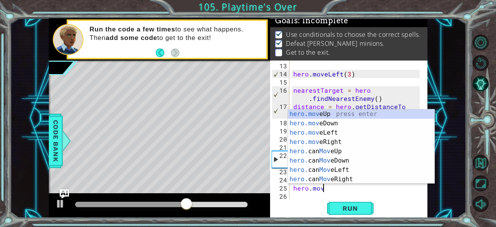
scroll to position [0, 2]
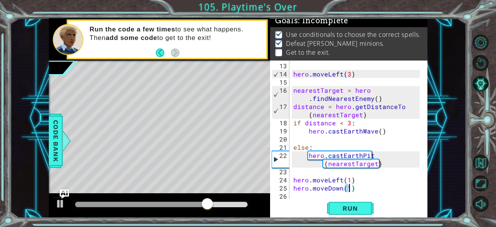
click at [383, 188] on div "hero . moveLeft ( 3 ) nearestTarget = hero . findNearestEnemy ( ) distance = he…" at bounding box center [358, 139] width 132 height 155
type textarea "hero.moveDown(1)"
click at [347, 212] on span "Run" at bounding box center [350, 208] width 31 height 8
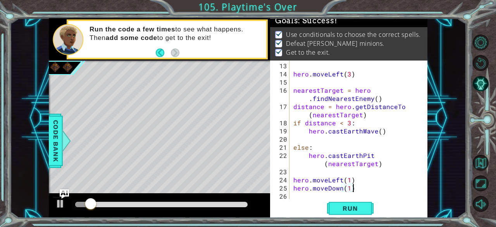
click at [209, 207] on div at bounding box center [161, 204] width 179 height 11
click at [200, 204] on div at bounding box center [161, 204] width 173 height 5
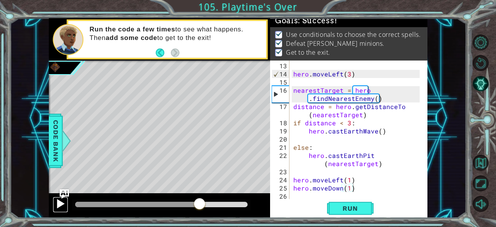
click at [60, 206] on div at bounding box center [60, 204] width 10 height 10
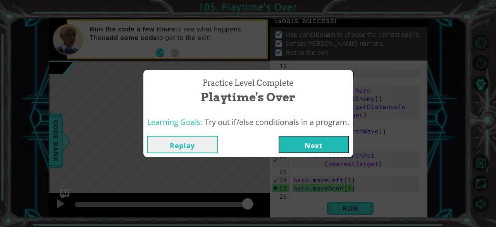
click at [308, 143] on button "Next" at bounding box center [314, 144] width 71 height 17
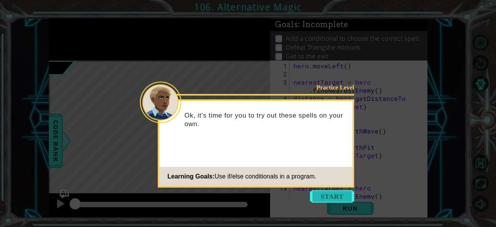
click at [327, 198] on button "Start" at bounding box center [332, 196] width 44 height 12
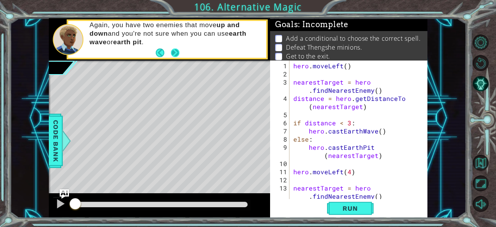
click at [173, 51] on button "Next" at bounding box center [175, 52] width 9 height 9
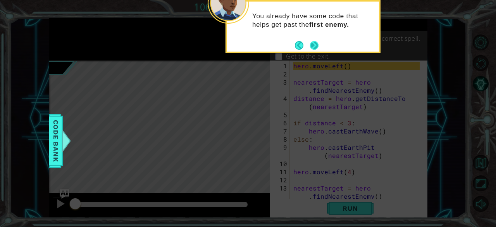
click at [315, 45] on button "Next" at bounding box center [314, 45] width 9 height 9
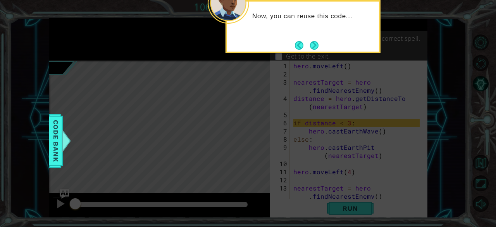
click at [315, 45] on button "Next" at bounding box center [314, 45] width 9 height 9
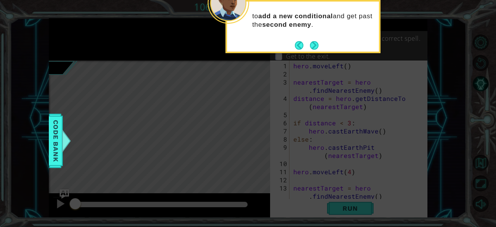
click at [315, 45] on button "Next" at bounding box center [314, 45] width 9 height 9
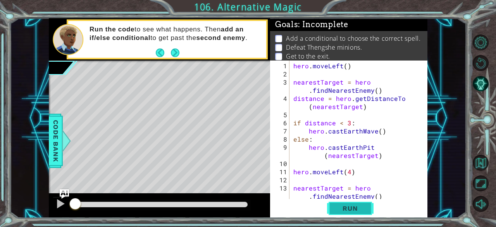
click at [344, 210] on span "Run" at bounding box center [350, 208] width 31 height 8
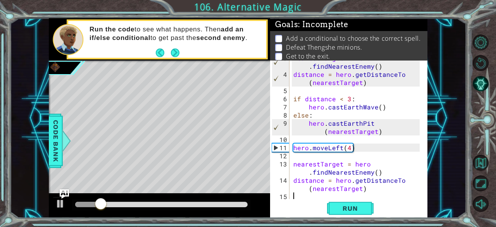
scroll to position [24, 0]
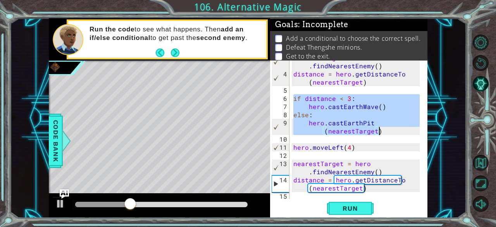
drag, startPoint x: 294, startPoint y: 99, endPoint x: 379, endPoint y: 131, distance: 90.7
click at [379, 131] on div "nearestTarget = hero . findNearestEnemy ( ) distance = hero . getDistanceTo ( n…" at bounding box center [358, 135] width 132 height 163
click at [376, 188] on div "nearestTarget = hero . findNearestEnemy ( ) distance = hero . getDistanceTo ( n…" at bounding box center [358, 135] width 132 height 163
type textarea "distance = hero.getDistanceTo(nearestTarget)"
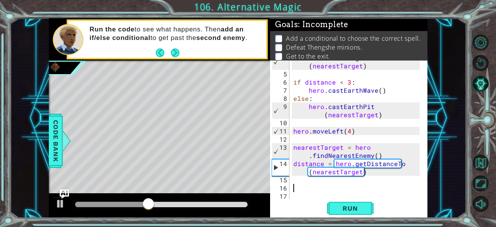
paste textarea "hero.castEarthPit(nearestTarget)"
type textarea "hero.castEarthPit(nearestTarget)"
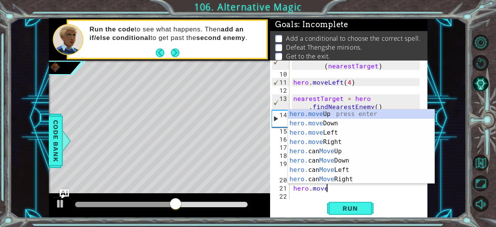
scroll to position [0, 2]
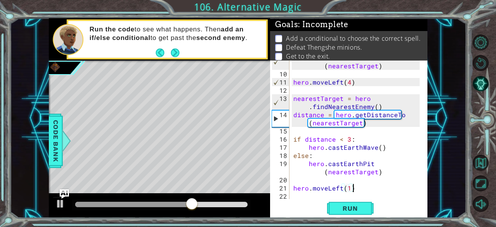
click at [396, 189] on div "hero . [GEOGRAPHIC_DATA] ( nearestTarget ) hero . moveLeft ( 4 ) nearestTarget …" at bounding box center [358, 135] width 132 height 163
type textarea "hero.moveLeft(1)"
click at [360, 209] on span "Run" at bounding box center [350, 208] width 31 height 8
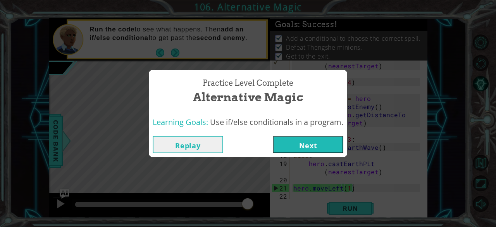
click at [302, 138] on button "Next" at bounding box center [308, 144] width 71 height 17
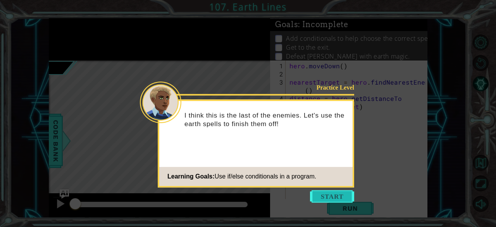
click at [337, 196] on button "Start" at bounding box center [332, 196] width 44 height 12
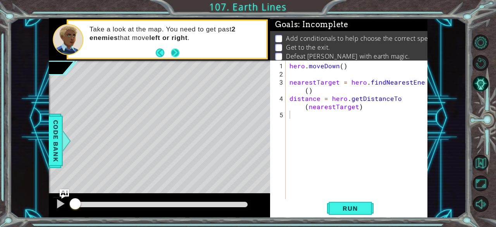
click at [174, 50] on button "Next" at bounding box center [175, 52] width 9 height 9
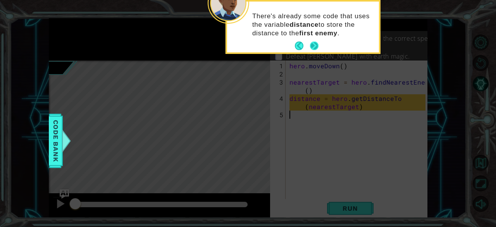
click at [315, 43] on button "Next" at bounding box center [314, 45] width 9 height 9
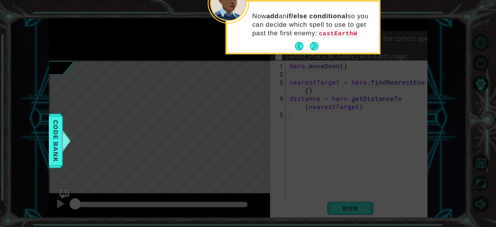
click at [315, 43] on div "Now add an if/else conditional so you can decide which spell to use to get past…" at bounding box center [303, 27] width 152 height 51
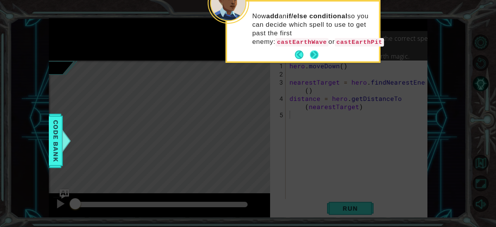
click at [318, 54] on button "Next" at bounding box center [314, 55] width 10 height 10
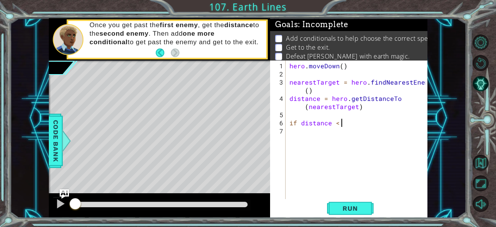
scroll to position [0, 3]
type textarea "if distance < 3:"
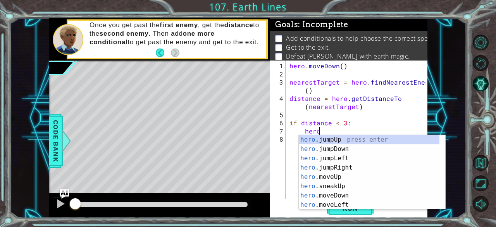
scroll to position [0, 2]
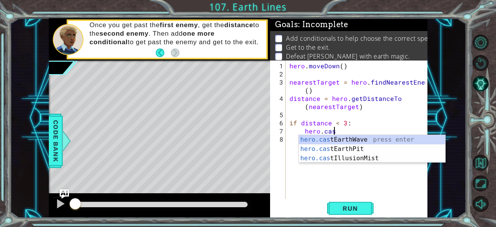
type textarea "hero.cast"
click at [354, 139] on div "hero.cast EarthWave press enter hero.cast EarthPit press enter hero.cast Illusi…" at bounding box center [372, 158] width 147 height 47
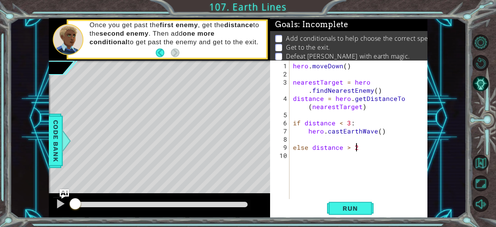
scroll to position [0, 3]
type textarea "else distance > 2:"
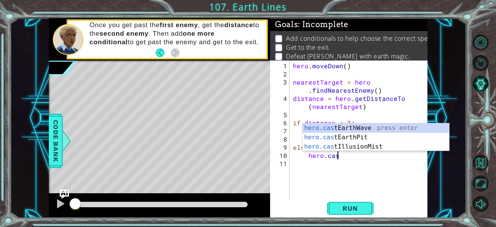
scroll to position [0, 2]
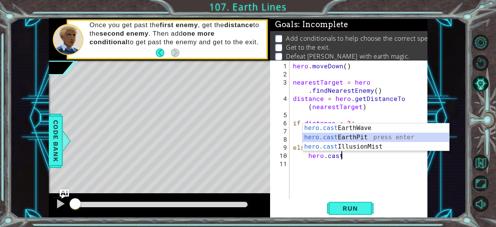
click at [358, 136] on div "hero.cast EarthWave press enter hero.cast EarthPit press enter hero.cast Illusi…" at bounding box center [376, 146] width 147 height 47
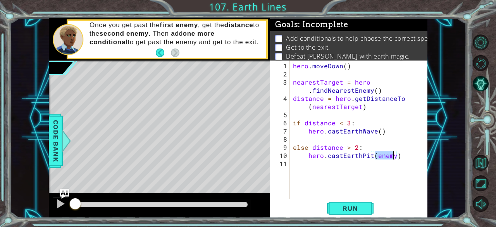
click at [379, 131] on div "hero . [GEOGRAPHIC_DATA] ( ) nearestTarget = hero . findNearestEnemy ( ) distan…" at bounding box center [361, 139] width 138 height 155
click at [393, 132] on div "hero . [GEOGRAPHIC_DATA] ( ) nearestTarget = hero . findNearestEnemy ( ) distan…" at bounding box center [361, 139] width 138 height 155
click at [406, 154] on div "hero . [GEOGRAPHIC_DATA] ( ) nearestTarget = hero . findNearestEnemy ( ) distan…" at bounding box center [361, 139] width 138 height 155
type textarea "hero.castEarthPit(enemy)"
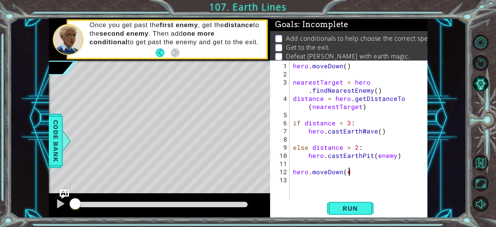
scroll to position [0, 3]
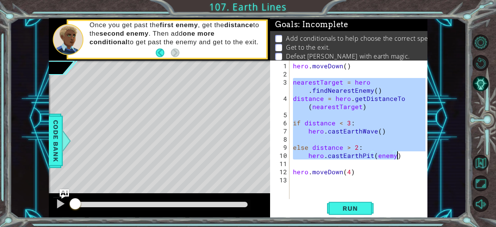
drag, startPoint x: 293, startPoint y: 82, endPoint x: 398, endPoint y: 152, distance: 126.0
click at [398, 152] on div "hero . [GEOGRAPHIC_DATA] ( ) nearestTarget = hero . findNearestEnemy ( ) distan…" at bounding box center [361, 139] width 138 height 155
type textarea "else distance > 2: hero.castEarthPit(enemy)"
click at [354, 183] on div "hero . [GEOGRAPHIC_DATA] ( ) nearestTarget = hero . findNearestEnemy ( ) distan…" at bounding box center [361, 139] width 138 height 155
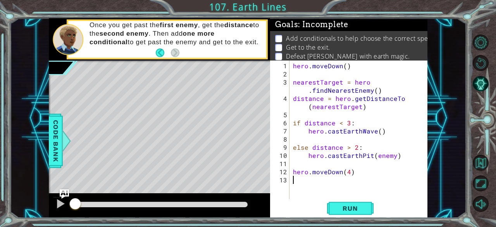
scroll to position [0, 0]
paste textarea "hero.castEarthPit(enemy)"
type textarea "hero.castEarthPit(enemy)"
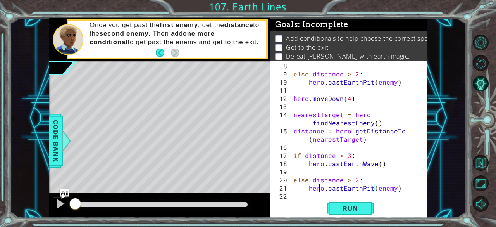
click at [318, 190] on div "else distance > 2 : hero . castEarthPit ( enemy ) hero . moveDown ( 4 ) nearest…" at bounding box center [358, 139] width 132 height 155
click at [401, 189] on div "else distance > 2 : hero . castEarthPit ( enemy ) hero . moveDown ( 4 ) nearest…" at bounding box center [358, 139] width 132 height 155
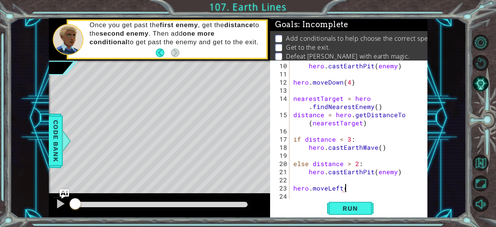
scroll to position [0, 3]
click at [350, 205] on span "Run" at bounding box center [350, 208] width 31 height 8
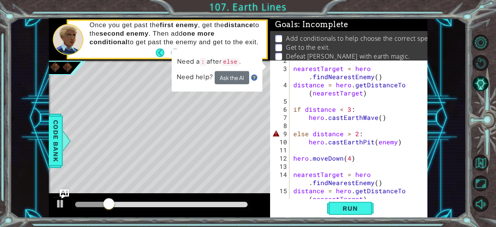
scroll to position [11, 0]
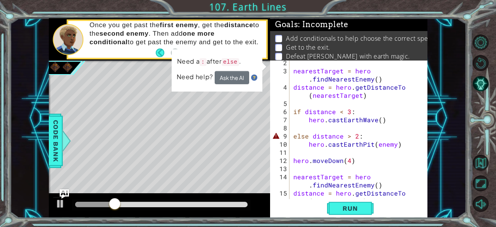
click at [307, 137] on div "nearestTarget = hero . findNearestEnemy ( ) distance = hero . getDistanceTo ( n…" at bounding box center [358, 140] width 132 height 163
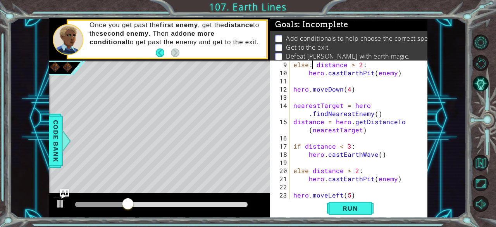
scroll to position [89, 0]
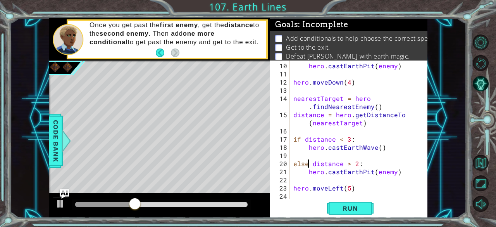
click at [307, 163] on div "else : distance > 2 : hero . castEarthPit ( enemy ) hero . moveDown ( 4 ) neare…" at bounding box center [358, 131] width 132 height 155
click at [345, 207] on span "Run" at bounding box center [350, 208] width 31 height 8
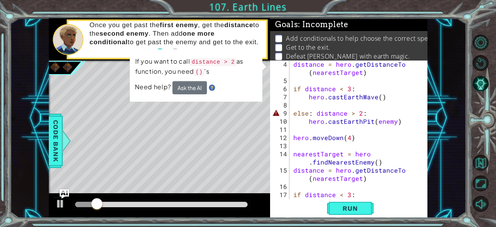
scroll to position [33, 0]
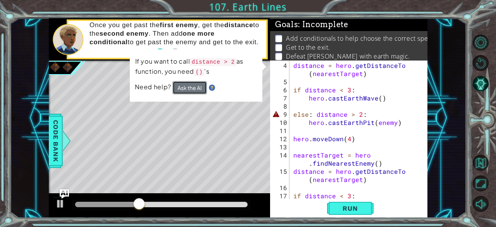
click at [192, 88] on button "Ask the AI" at bounding box center [190, 88] width 35 height 14
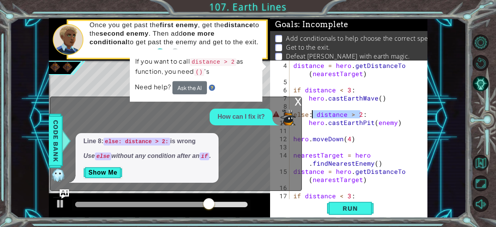
drag, startPoint x: 360, startPoint y: 113, endPoint x: 312, endPoint y: 114, distance: 48.1
click at [312, 114] on div "distance = hero . getDistanceTo ( nearestTarget ) if distance < 3 : hero . cast…" at bounding box center [358, 142] width 132 height 163
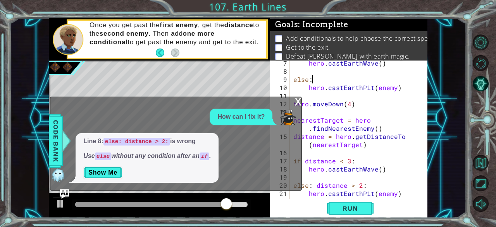
scroll to position [89, 0]
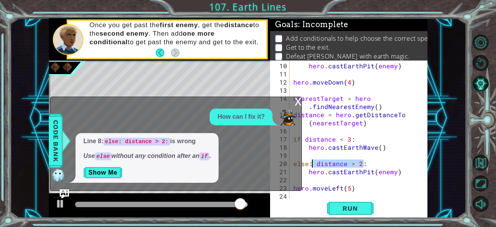
drag, startPoint x: 366, startPoint y: 164, endPoint x: 312, endPoint y: 164, distance: 54.3
click at [312, 164] on div "else : hero . castEarthPit ( enemy ) hero . moveDown ( 4 ) nearestTarget = hero…" at bounding box center [358, 131] width 132 height 155
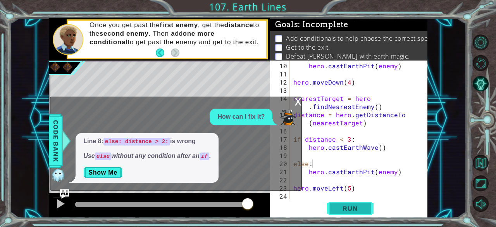
click at [351, 207] on span "Run" at bounding box center [350, 208] width 31 height 8
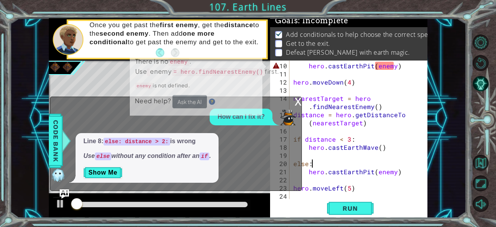
scroll to position [7, 0]
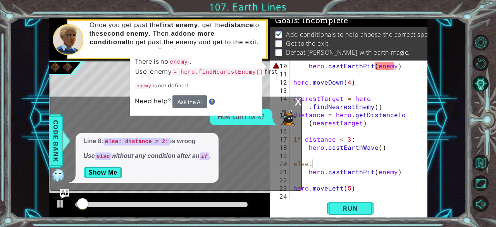
click at [298, 100] on div "x" at bounding box center [298, 101] width 7 height 8
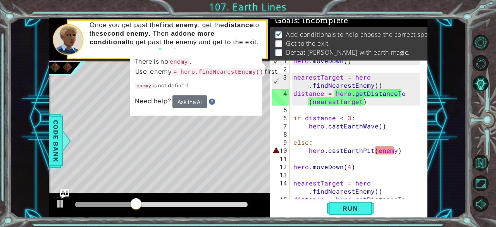
scroll to position [6, 0]
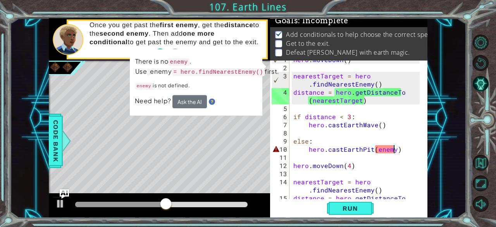
click at [392, 150] on div "hero . [GEOGRAPHIC_DATA] ( ) nearestTarget = hero . findNearestEnemy ( ) distan…" at bounding box center [358, 136] width 132 height 163
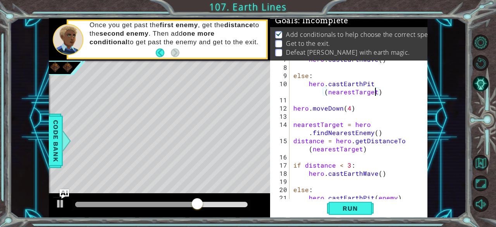
scroll to position [98, 0]
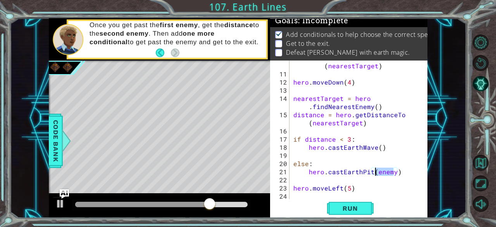
drag, startPoint x: 393, startPoint y: 173, endPoint x: 376, endPoint y: 173, distance: 17.1
click at [376, 173] on div "hero . [GEOGRAPHIC_DATA] ( nearestTarget ) hero . moveDown ( 4 ) nearestTarget …" at bounding box center [358, 135] width 132 height 163
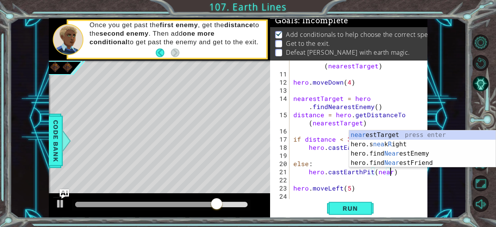
scroll to position [0, 5]
click at [398, 130] on div "near estTarget press enter hero.s nea k R ight press enter hero.find Near estEn…" at bounding box center [422, 158] width 147 height 56
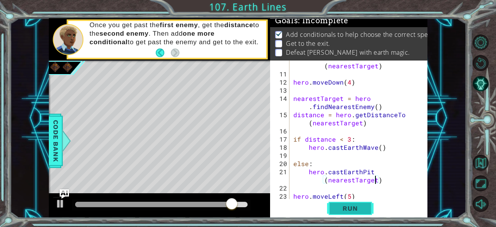
type textarea "hero.castEarthPit(nearestTarget)"
click at [350, 209] on span "Run" at bounding box center [350, 208] width 31 height 8
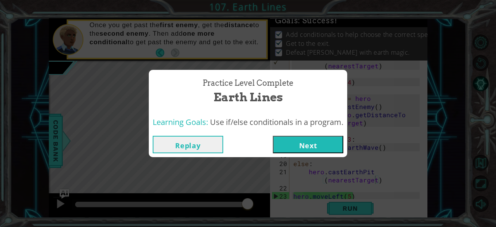
click at [316, 140] on button "Next" at bounding box center [308, 144] width 71 height 17
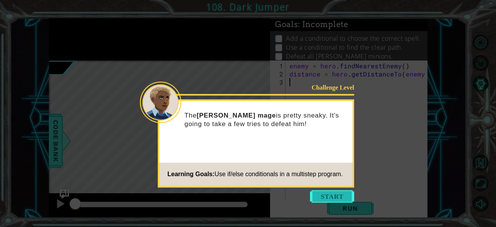
click at [326, 199] on button "Start" at bounding box center [332, 196] width 44 height 12
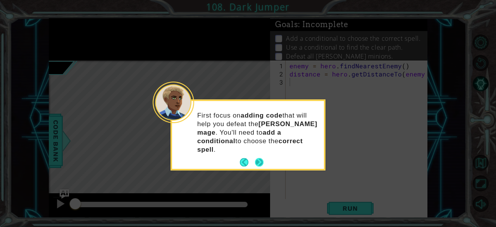
click at [258, 158] on button "Next" at bounding box center [259, 162] width 9 height 9
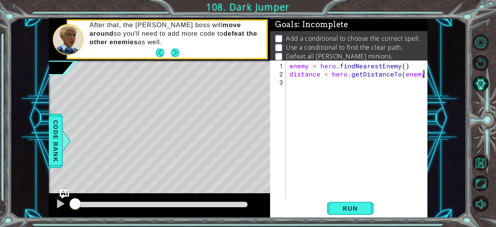
click at [424, 73] on div "enemy = hero . findNearestEnemy ( ) distance = hero . getDistanceTo ( enemy )" at bounding box center [359, 139] width 142 height 155
type textarea "distance = hero.getDistanceTo(enemy)"
click at [173, 52] on button "Next" at bounding box center [175, 52] width 9 height 9
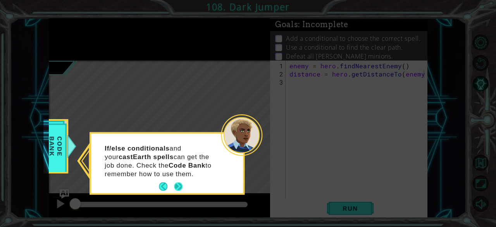
click at [177, 188] on button "Next" at bounding box center [178, 186] width 9 height 9
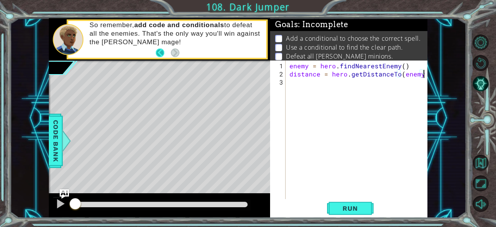
click at [159, 54] on button "Back" at bounding box center [163, 52] width 15 height 9
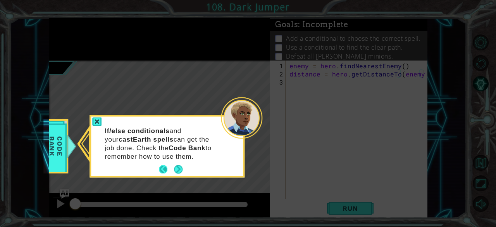
click at [163, 169] on button "Back" at bounding box center [166, 169] width 15 height 9
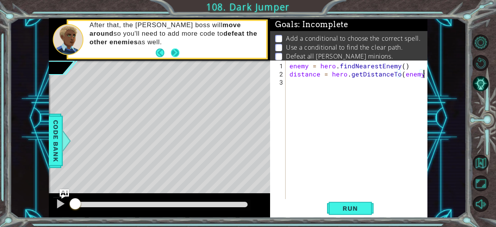
click at [177, 53] on button "Next" at bounding box center [175, 52] width 9 height 9
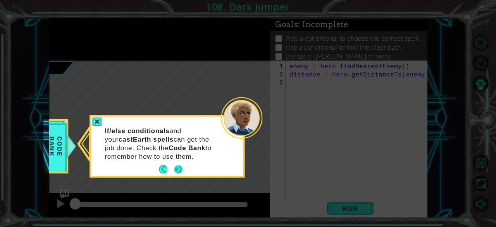
click at [180, 174] on button "Next" at bounding box center [178, 169] width 9 height 9
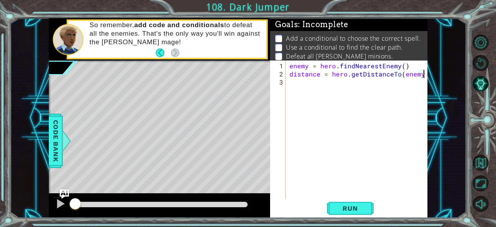
click at [319, 85] on div "enemy = hero . findNearestEnemy ( ) distance = hero . getDistanceTo ( enemy )" at bounding box center [359, 139] width 142 height 155
type textarea "if distance > 3:"
click at [323, 93] on div "enemy = hero . findNearestEnemy ( ) distance = hero . getDistanceTo ( enemy ) i…" at bounding box center [359, 139] width 142 height 155
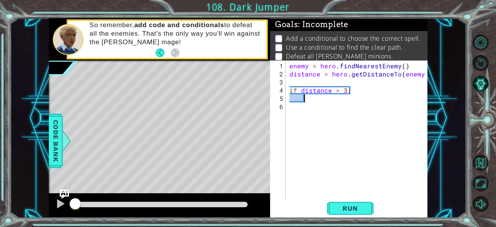
scroll to position [0, 0]
click at [337, 90] on div "enemy = hero . findNearestEnemy ( ) distance = hero . getDistanceTo ( enemy ) i…" at bounding box center [359, 139] width 142 height 155
click at [361, 91] on div "enemy = hero . findNearestEnemy ( ) distance = hero . getDistanceTo ( enemy ) i…" at bounding box center [359, 139] width 142 height 155
type textarea "if distance < 3:"
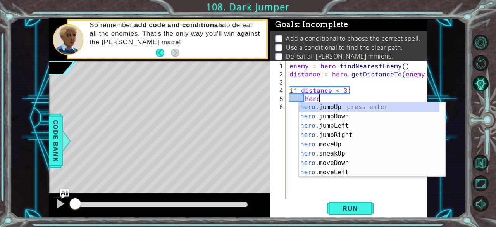
scroll to position [0, 2]
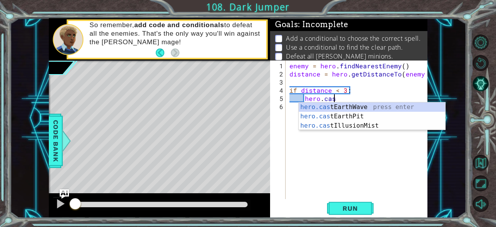
type textarea "hero.cast"
click at [357, 104] on div "hero.cast EarthWave press enter hero.cast EarthPit press enter hero.cast Illusi…" at bounding box center [372, 125] width 147 height 47
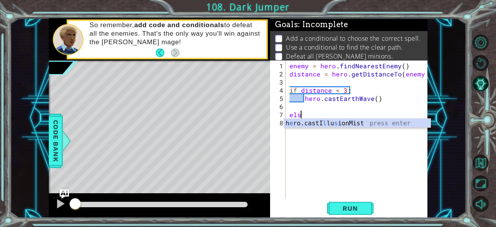
scroll to position [0, 0]
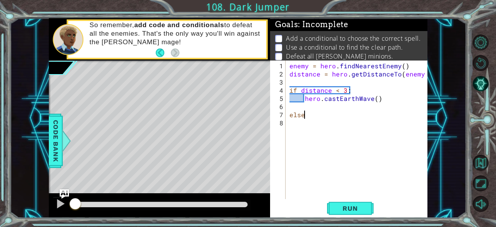
type textarea "else:"
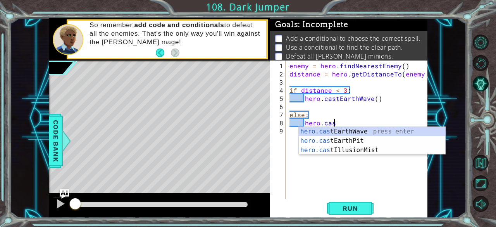
scroll to position [0, 2]
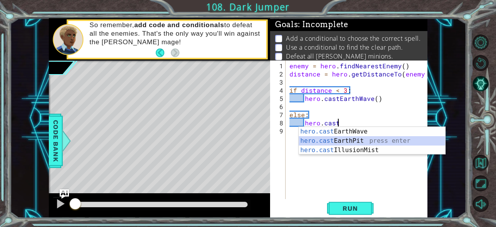
click at [350, 139] on div "hero.cast EarthWave press enter hero.cast EarthPit press enter hero.cast Illusi…" at bounding box center [372, 150] width 147 height 47
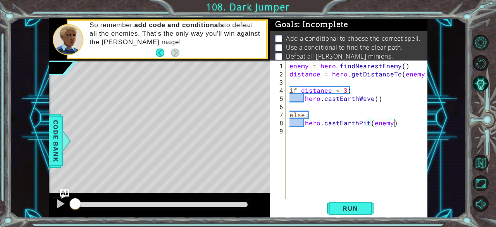
click at [408, 120] on div "enemy = hero . findNearestEnemy ( ) distance = hero . getDistanceTo ( enemy ) i…" at bounding box center [359, 139] width 142 height 155
type textarea "hero.castEarthPit(enemy)"
click at [350, 209] on span "Run" at bounding box center [350, 208] width 31 height 8
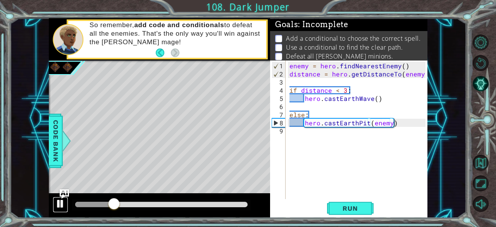
click at [60, 202] on div at bounding box center [60, 204] width 10 height 10
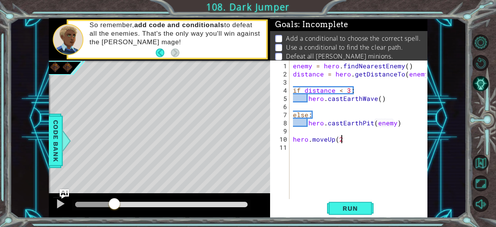
type textarea "hero.moveUp(2)"
click at [55, 138] on span "Code Bank" at bounding box center [56, 140] width 12 height 47
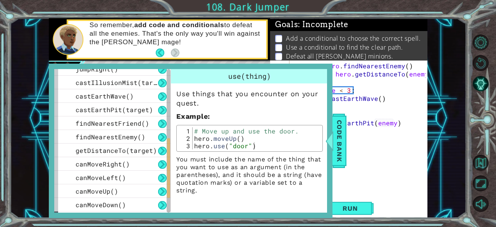
drag, startPoint x: 168, startPoint y: 114, endPoint x: 175, endPoint y: 187, distance: 72.8
click at [175, 187] on div "methods hero use(thing) moveUp(steps) moveDown(steps) moveLeft(steps) moveRight…" at bounding box center [190, 140] width 273 height 143
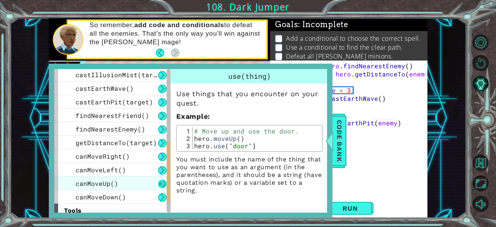
click at [163, 183] on button at bounding box center [162, 184] width 9 height 9
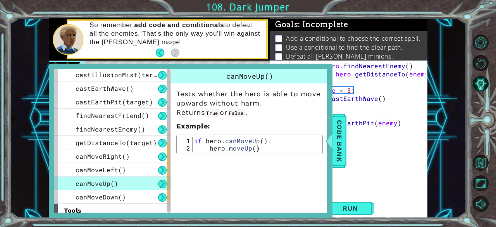
click at [162, 185] on button at bounding box center [162, 184] width 9 height 9
click at [339, 143] on span "Code Bank" at bounding box center [340, 140] width 12 height 47
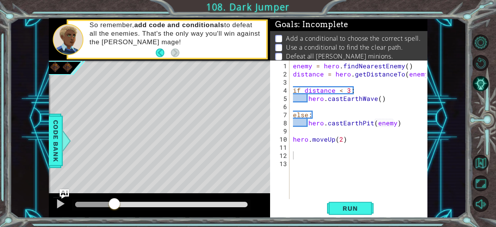
click at [315, 159] on div "enemy = hero . findNearestEnemy ( ) distance = hero . getDistanceTo ( enemy ) i…" at bounding box center [361, 139] width 138 height 155
click at [303, 154] on div "enemy = hero . findNearestEnemy ( ) distance = hero . getDistanceTo ( enemy ) i…" at bounding box center [361, 139] width 138 height 155
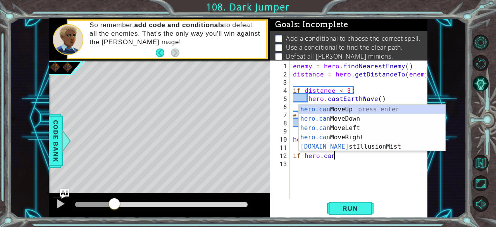
scroll to position [0, 2]
click at [357, 109] on div "hero.can MoveUp press enter hero.can MoveDown press enter hero.can MoveLeft pre…" at bounding box center [372, 137] width 147 height 65
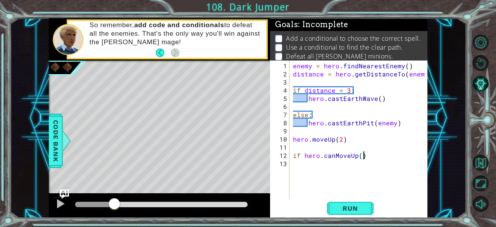
type textarea "if hero.canMoveUp():"
type textarea "hero.moveUp(2)"
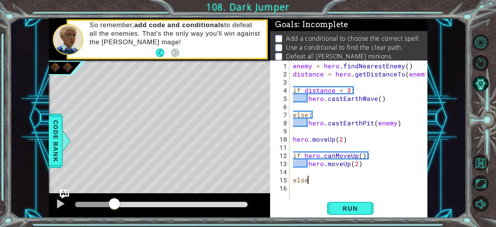
scroll to position [0, 0]
type textarea "else:"
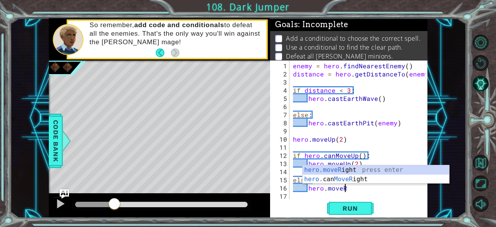
scroll to position [0, 3]
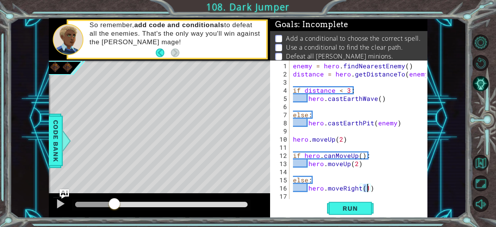
type textarea "hero.moveRight(2)"
click at [376, 188] on div "enemy = hero . findNearestEnemy ( ) distance = hero . getDistanceTo ( enemy ) i…" at bounding box center [361, 139] width 138 height 155
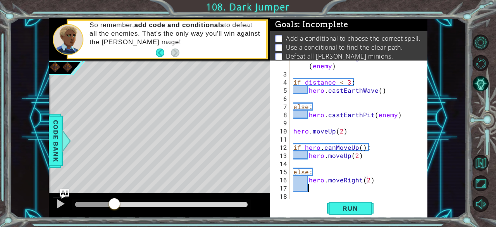
scroll to position [16, 0]
type textarea "H"
click at [362, 157] on div "distance = hero . getDistanceTo ( enemy ) if distance < 3 : hero . castEarthWav…" at bounding box center [358, 135] width 132 height 163
type textarea "hero.moveUp(2)"
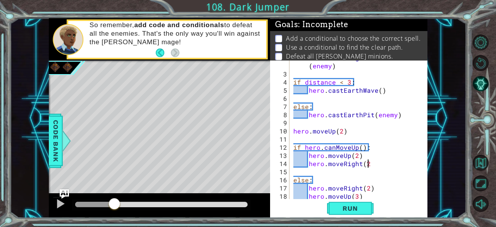
type textarea "hero.moveRight(2)"
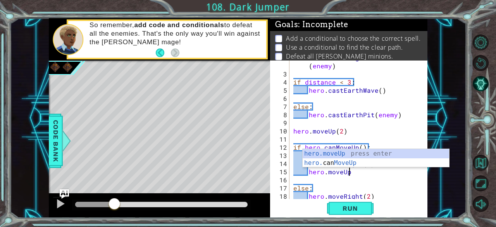
scroll to position [0, 3]
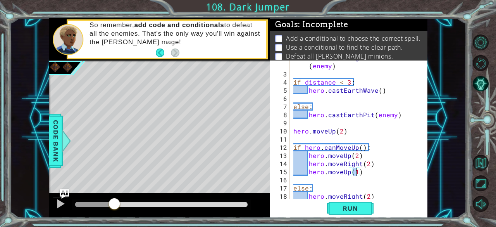
click at [382, 174] on div "distance = hero . getDistanceTo ( enemy ) if distance < 3 : hero . castEarthWav…" at bounding box center [358, 135] width 132 height 163
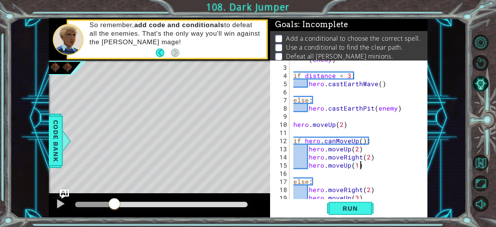
scroll to position [33, 0]
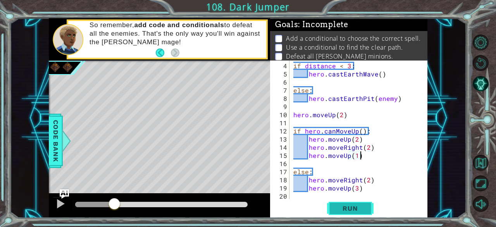
click at [354, 211] on span "Run" at bounding box center [350, 208] width 31 height 8
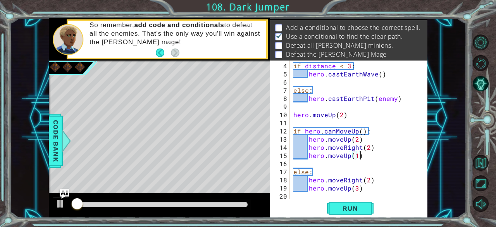
scroll to position [11, 0]
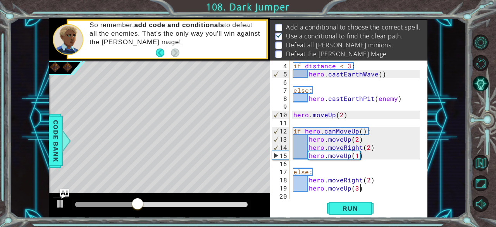
click at [377, 190] on div "if distance < 3 : hero . castEarthWave ( ) else : hero . castEarthPit ( enemy )…" at bounding box center [358, 139] width 132 height 155
type textarea "hero.moveUp(3)"
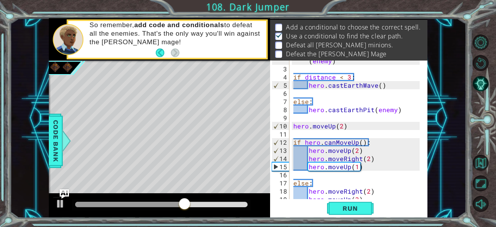
scroll to position [0, 0]
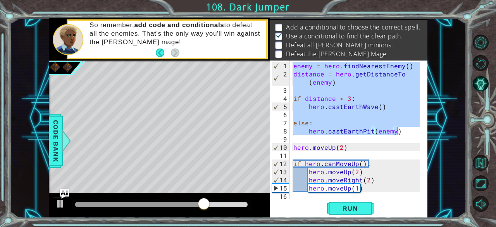
drag, startPoint x: 293, startPoint y: 66, endPoint x: 399, endPoint y: 131, distance: 125.1
click at [399, 131] on div "enemy = hero . findNearestEnemy ( ) distance = hero . getDistanceTo ( enemy ) i…" at bounding box center [358, 139] width 132 height 155
type textarea "else: hero.castEarthPit(enemy)"
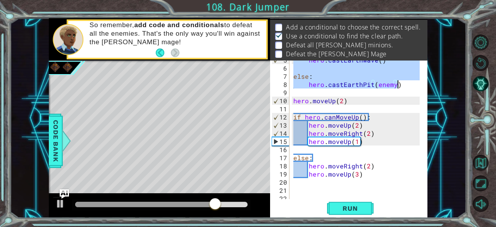
scroll to position [49, 0]
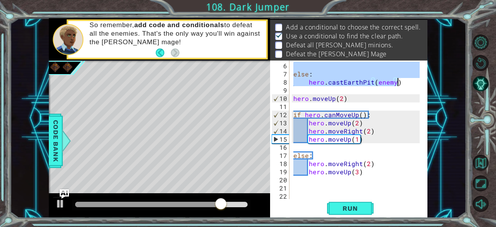
click at [363, 187] on div "else : hero . castEarthPit ( enemy ) hero . moveUp ( 2 ) if hero . canMoveUp ( …" at bounding box center [358, 139] width 132 height 155
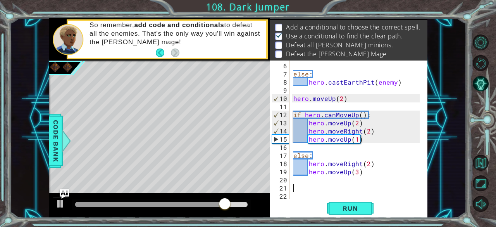
paste textarea "hero.castEarthPit(enemy)"
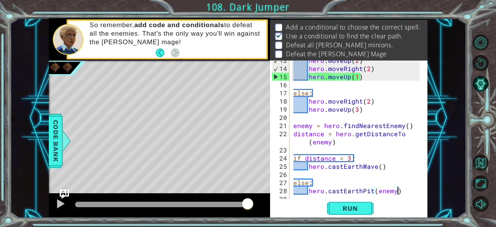
scroll to position [114, 0]
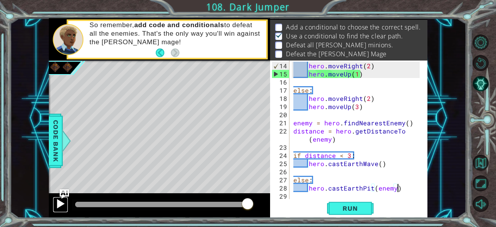
click at [60, 204] on div at bounding box center [60, 204] width 10 height 10
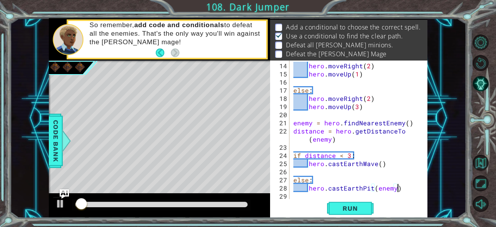
click at [227, 207] on div at bounding box center [161, 204] width 173 height 5
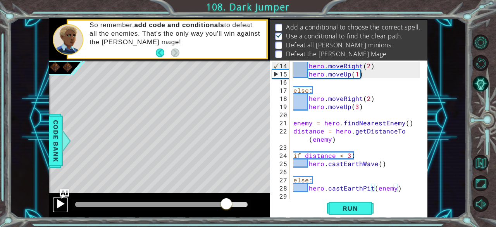
click at [58, 201] on div at bounding box center [60, 204] width 10 height 10
click at [171, 204] on div at bounding box center [123, 204] width 96 height 5
click at [59, 202] on div at bounding box center [60, 204] width 10 height 10
click at [114, 204] on div at bounding box center [139, 204] width 128 height 5
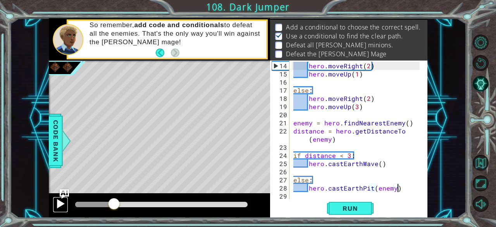
click at [58, 204] on div at bounding box center [60, 204] width 10 height 10
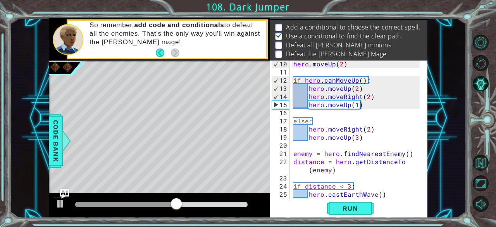
scroll to position [78, 0]
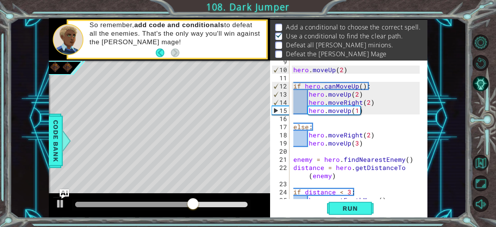
click at [274, 109] on div "15" at bounding box center [280, 110] width 17 height 8
click at [355, 209] on span "Run" at bounding box center [350, 208] width 31 height 8
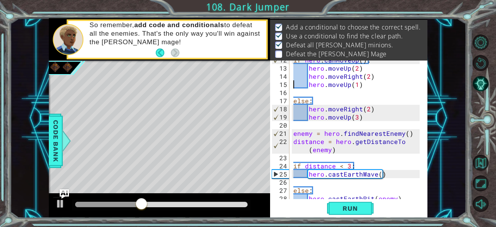
scroll to position [114, 0]
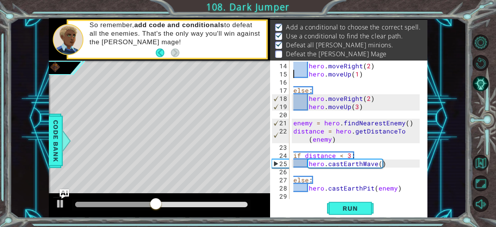
click at [402, 191] on div "hero . moveRight ( 2 ) hero . moveUp ( 1 ) else : hero . moveRight ( 2 ) hero .…" at bounding box center [358, 139] width 132 height 155
type textarea "hero.castEarthPit(enemy)"
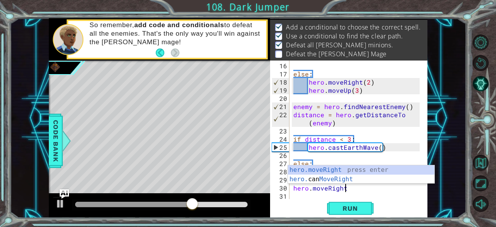
scroll to position [0, 3]
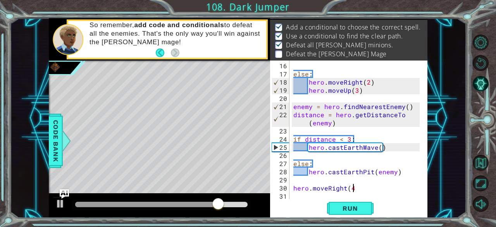
type textarea "hero.moveRight(4)"
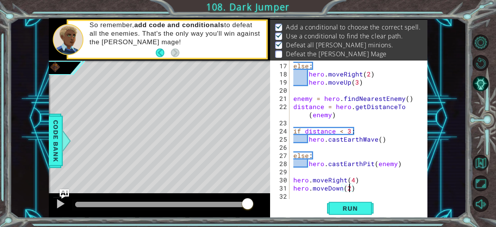
click at [372, 187] on div "else : hero . moveRight ( 2 ) hero . moveUp ( 3 ) enemy = hero . findNearestEne…" at bounding box center [358, 139] width 132 height 155
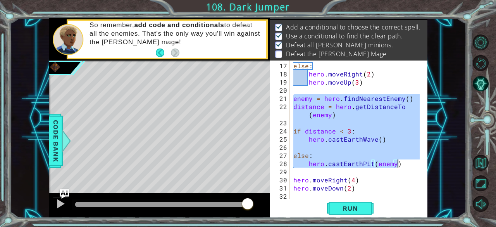
drag, startPoint x: 293, startPoint y: 99, endPoint x: 398, endPoint y: 163, distance: 122.4
click at [398, 163] on div "else : hero . moveRight ( 2 ) hero . moveUp ( 3 ) enemy = hero . findNearestEne…" at bounding box center [358, 139] width 132 height 155
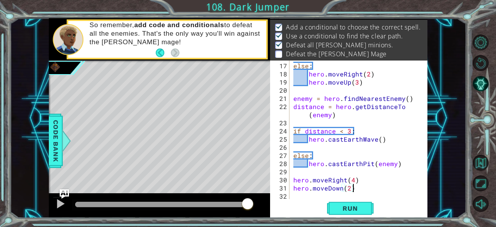
click at [360, 190] on div "else : hero . moveRight ( 2 ) hero . moveUp ( 3 ) enemy = hero . findNearestEne…" at bounding box center [358, 139] width 132 height 155
type textarea "hero.moveDown(2)"
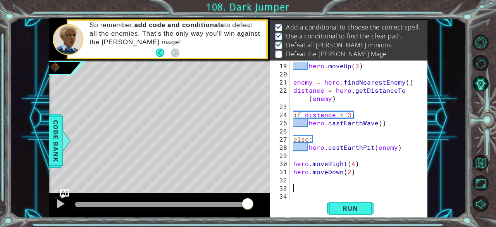
scroll to position [154, 0]
paste textarea "hero.castEarthPit(enemy)"
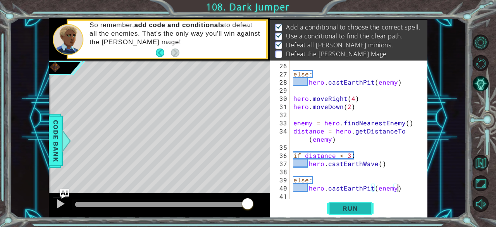
type textarea "hero.castEarthPit(enemy)"
click at [359, 207] on span "Run" at bounding box center [350, 208] width 31 height 8
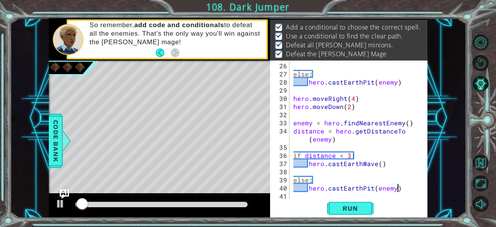
click at [321, 194] on div "else : hero . castEarthPit ( enemy ) hero . moveRight ( 4 ) hero . moveDown ( 2…" at bounding box center [358, 139] width 132 height 155
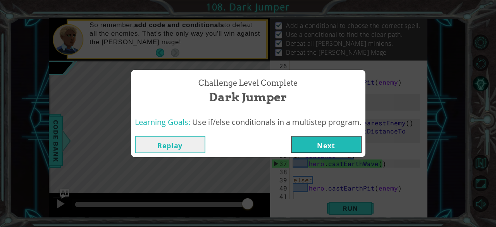
click at [348, 144] on button "Next" at bounding box center [326, 144] width 71 height 17
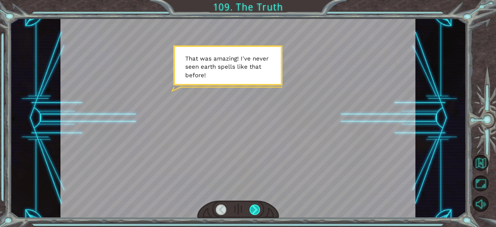
click at [256, 208] on div at bounding box center [255, 209] width 11 height 11
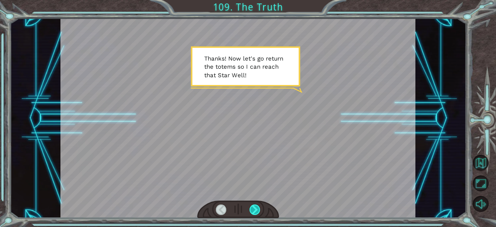
click at [256, 208] on div at bounding box center [255, 209] width 11 height 11
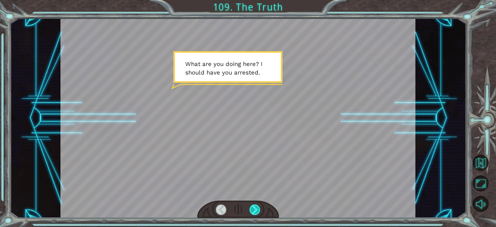
click at [256, 208] on div at bounding box center [255, 209] width 11 height 11
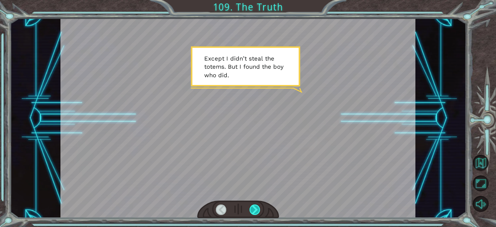
click at [256, 208] on div at bounding box center [255, 209] width 11 height 11
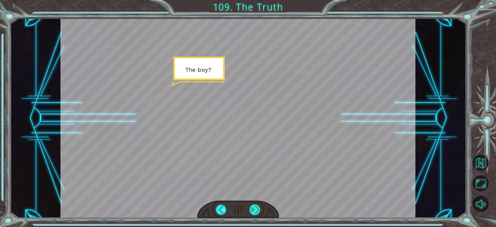
click at [256, 208] on div at bounding box center [255, 209] width 11 height 11
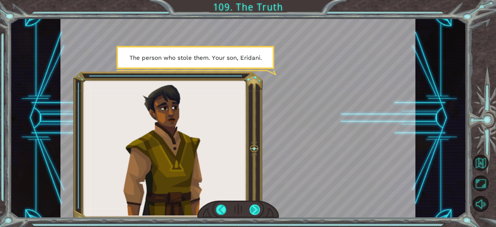
click at [256, 208] on div at bounding box center [255, 209] width 11 height 11
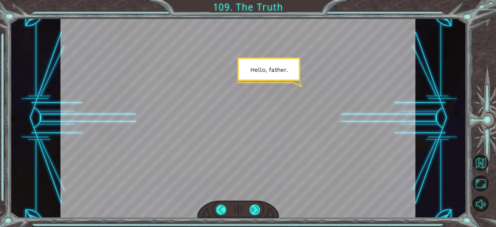
click at [256, 208] on div at bounding box center [255, 209] width 11 height 11
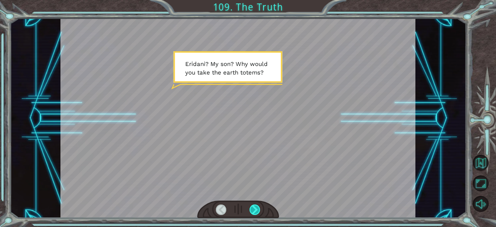
click at [256, 208] on div at bounding box center [255, 209] width 11 height 11
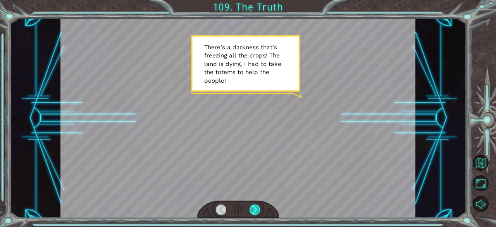
click at [256, 208] on div at bounding box center [255, 209] width 11 height 11
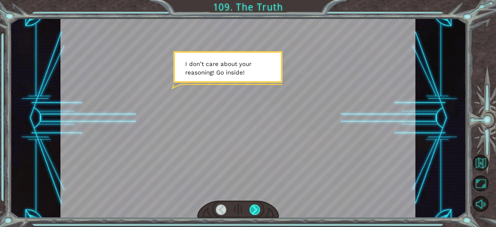
click at [256, 208] on div at bounding box center [255, 209] width 11 height 11
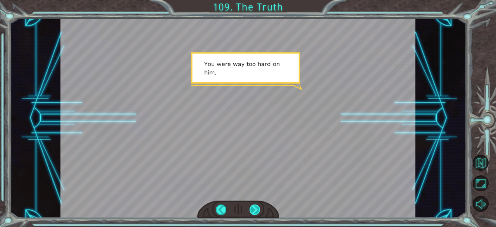
click at [256, 208] on div at bounding box center [255, 209] width 11 height 11
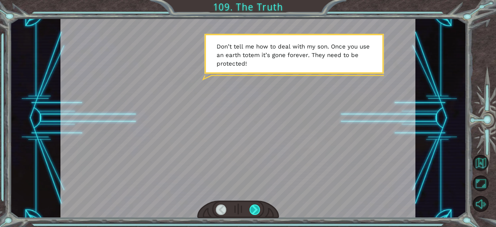
click at [256, 208] on div at bounding box center [255, 209] width 11 height 11
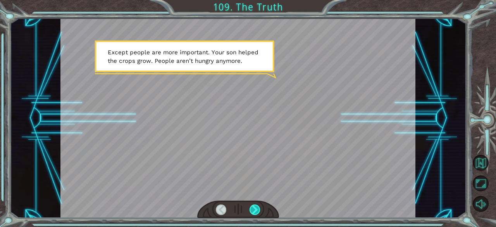
click at [256, 208] on div at bounding box center [255, 209] width 11 height 11
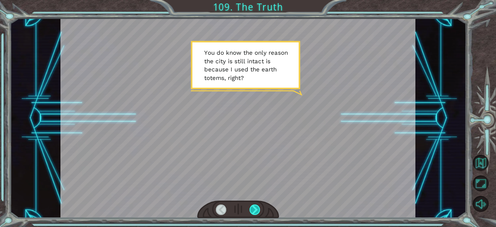
click at [256, 208] on div at bounding box center [255, 209] width 11 height 11
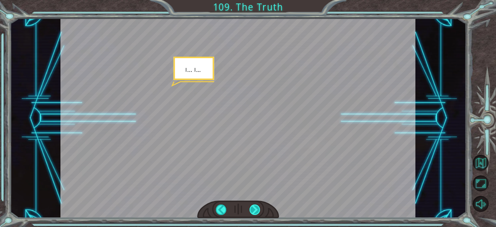
click at [256, 208] on div at bounding box center [255, 209] width 11 height 11
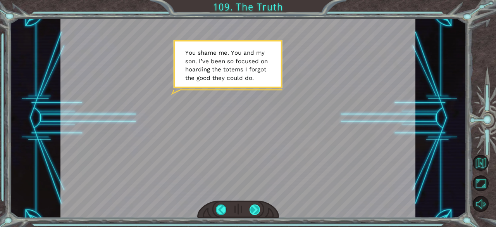
click at [256, 208] on div at bounding box center [255, 209] width 11 height 11
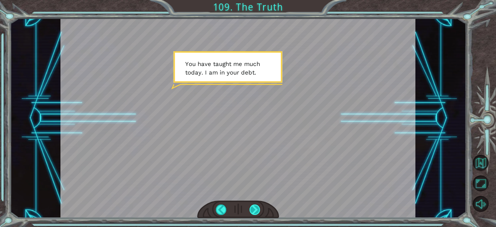
click at [256, 208] on div at bounding box center [255, 209] width 11 height 11
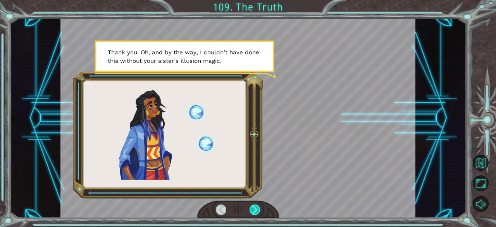
click at [256, 208] on div at bounding box center [255, 209] width 11 height 11
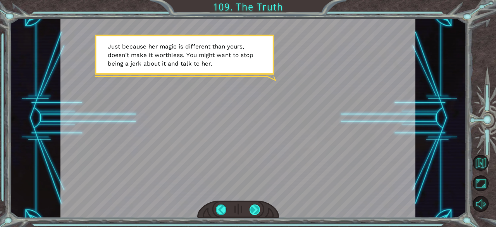
click at [256, 208] on div at bounding box center [255, 209] width 11 height 11
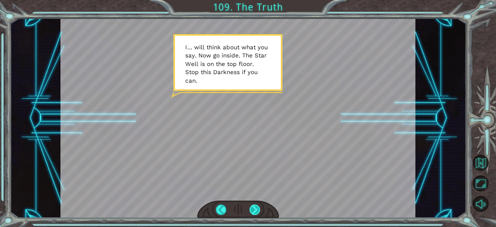
click at [256, 208] on div at bounding box center [255, 209] width 11 height 11
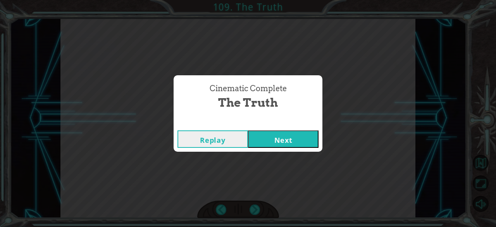
click at [292, 139] on button "Next" at bounding box center [283, 138] width 71 height 17
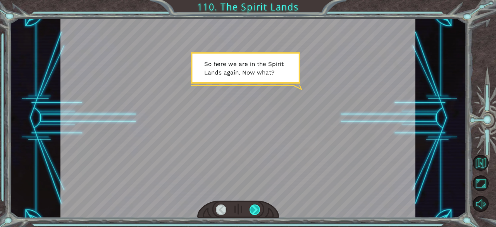
click at [254, 207] on div at bounding box center [255, 209] width 11 height 11
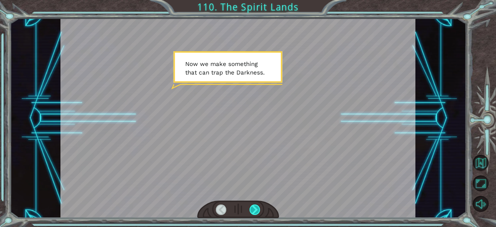
click at [254, 207] on div at bounding box center [255, 209] width 11 height 11
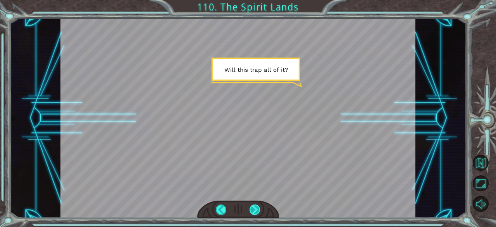
click at [254, 207] on div at bounding box center [255, 209] width 11 height 11
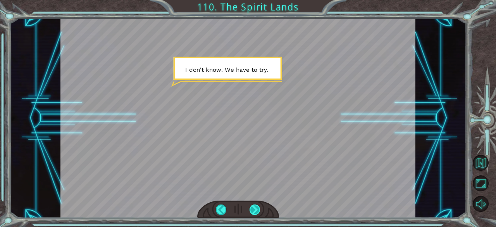
click at [254, 207] on div at bounding box center [255, 209] width 11 height 11
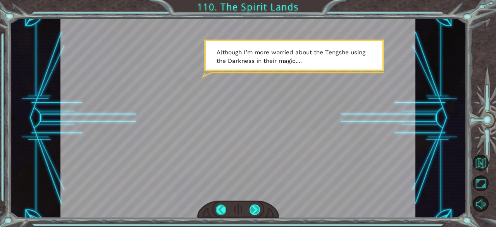
click at [254, 207] on div at bounding box center [255, 209] width 11 height 11
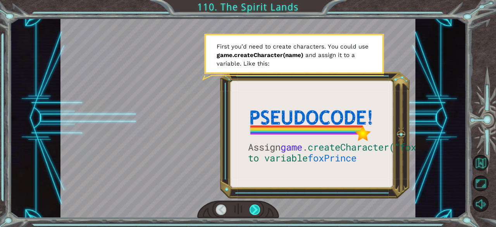
click at [254, 207] on div at bounding box center [255, 209] width 11 height 11
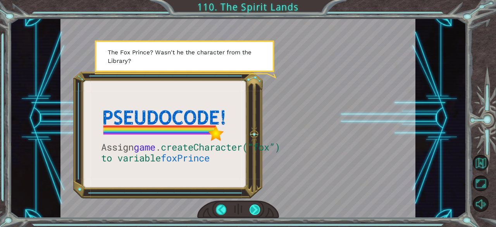
click at [254, 207] on div at bounding box center [255, 209] width 11 height 11
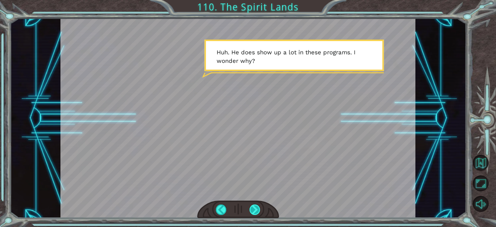
click at [254, 207] on div at bounding box center [255, 209] width 11 height 11
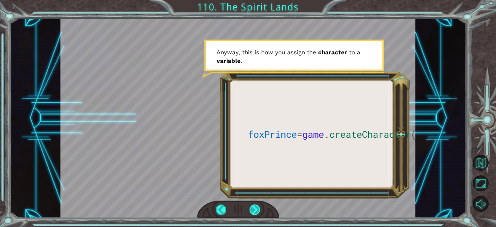
click at [254, 207] on div at bounding box center [255, 209] width 11 height 11
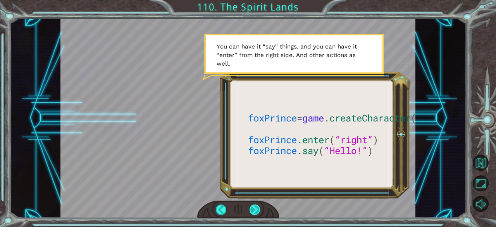
click at [254, 207] on div at bounding box center [255, 209] width 11 height 11
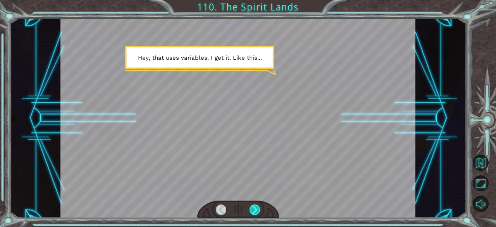
click at [254, 207] on div at bounding box center [255, 209] width 11 height 11
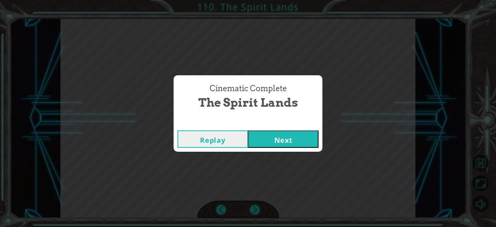
click at [271, 145] on button "Next" at bounding box center [283, 138] width 71 height 17
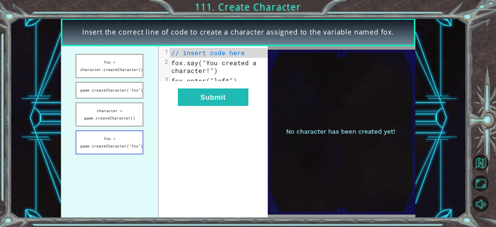
click at [127, 140] on button "fox = game.createCharacter("fox")" at bounding box center [110, 142] width 68 height 24
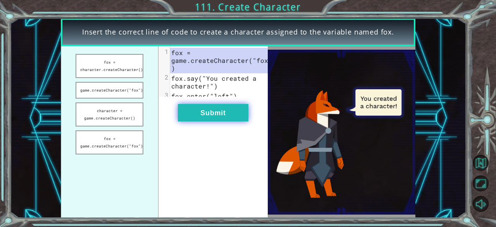
click at [204, 117] on button "Submit" at bounding box center [213, 112] width 71 height 17
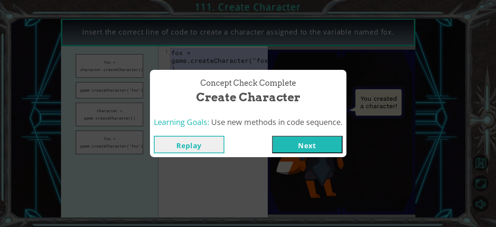
click at [307, 141] on button "Next" at bounding box center [307, 144] width 71 height 17
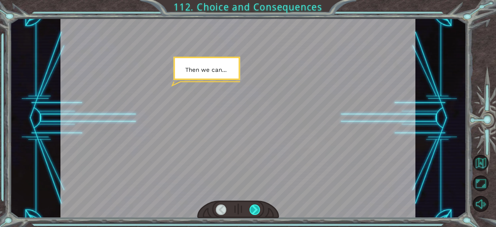
click at [256, 209] on div at bounding box center [255, 209] width 11 height 11
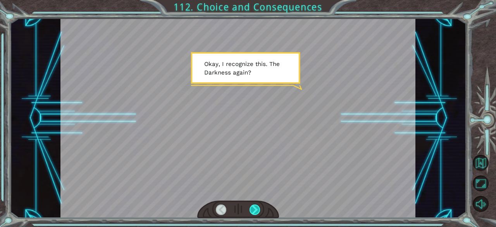
click at [256, 209] on div at bounding box center [255, 209] width 11 height 11
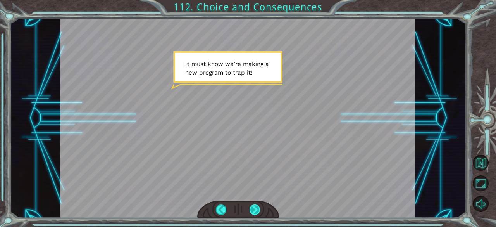
click at [256, 209] on div at bounding box center [255, 209] width 11 height 11
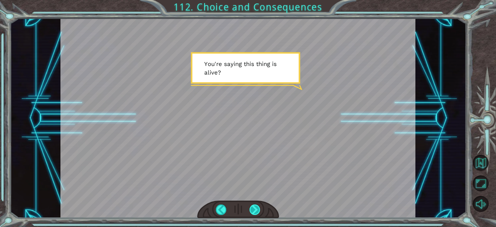
click at [256, 209] on div at bounding box center [255, 209] width 11 height 11
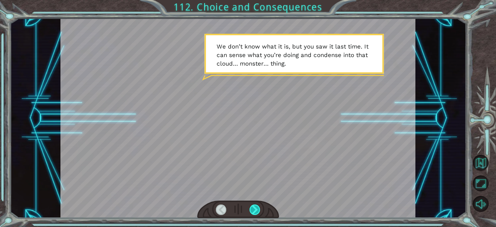
click at [256, 209] on div at bounding box center [255, 209] width 11 height 11
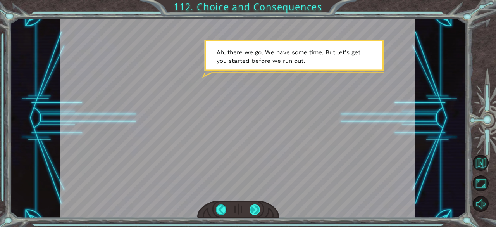
click at [256, 209] on div at bounding box center [255, 209] width 11 height 11
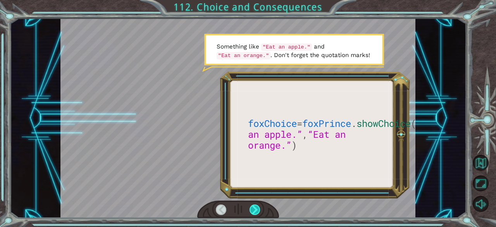
click at [256, 209] on div at bounding box center [255, 209] width 11 height 11
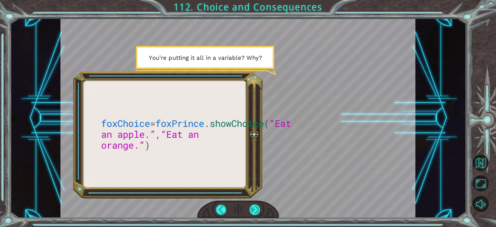
click at [256, 209] on div at bounding box center [255, 209] width 11 height 11
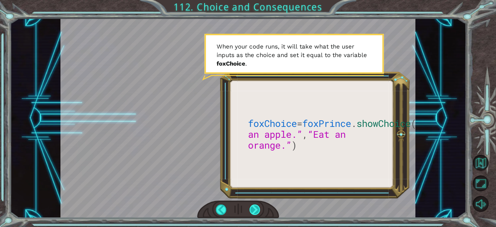
click at [256, 209] on div at bounding box center [255, 209] width 11 height 11
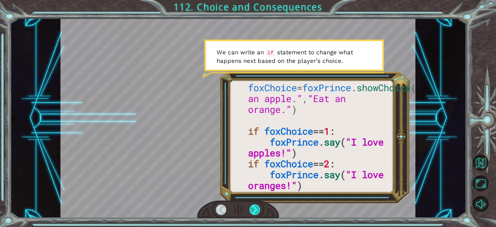
click at [256, 209] on div at bounding box center [255, 209] width 11 height 11
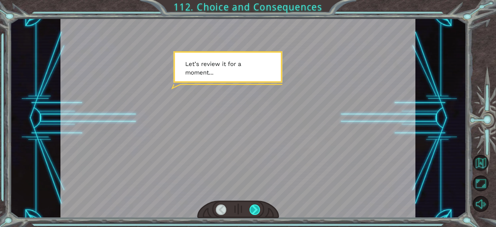
click at [256, 209] on div at bounding box center [255, 209] width 11 height 11
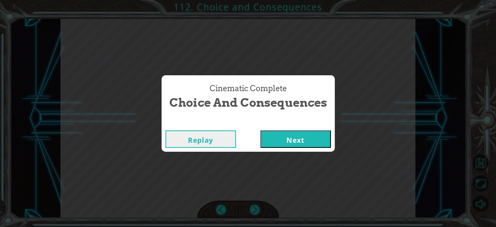
click at [278, 145] on button "Next" at bounding box center [296, 138] width 71 height 17
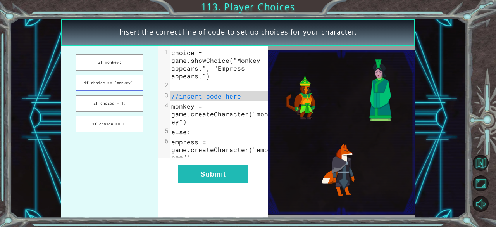
click at [129, 86] on button "if choice == "monkey":" at bounding box center [110, 82] width 68 height 17
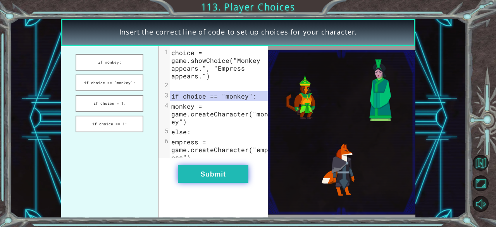
click at [214, 173] on button "Submit" at bounding box center [213, 173] width 71 height 17
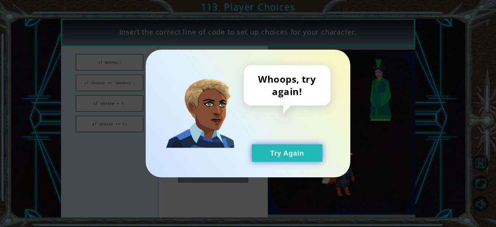
click at [281, 151] on button "Try Again" at bounding box center [287, 152] width 71 height 17
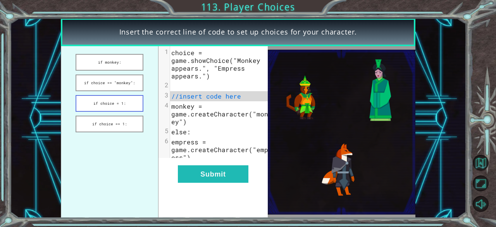
click at [125, 104] on button "if choice = 1:" at bounding box center [110, 103] width 68 height 17
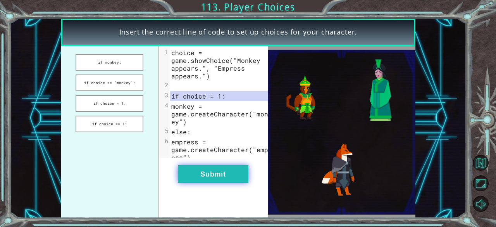
click at [193, 181] on button "Submit" at bounding box center [213, 173] width 71 height 17
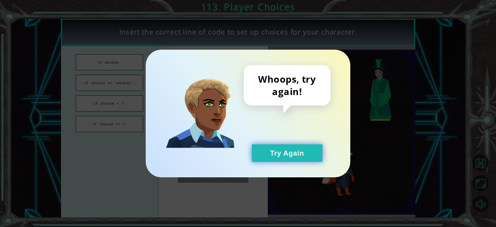
click at [266, 158] on button "Try Again" at bounding box center [287, 152] width 71 height 17
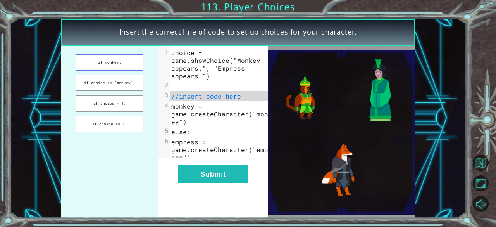
click at [126, 63] on button "if monkey:" at bounding box center [110, 62] width 68 height 17
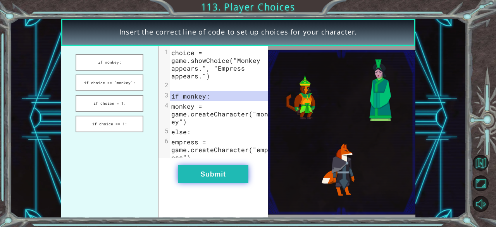
click at [211, 183] on button "Submit" at bounding box center [213, 173] width 71 height 17
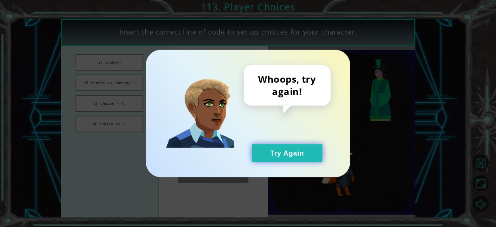
click at [279, 149] on button "Try Again" at bounding box center [287, 152] width 71 height 17
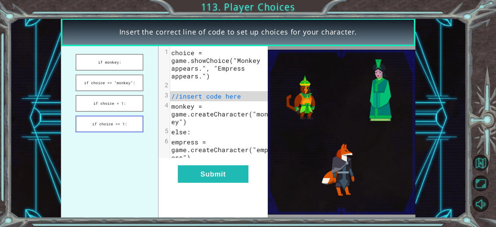
click at [122, 124] on button "if choice == 1:" at bounding box center [110, 124] width 68 height 17
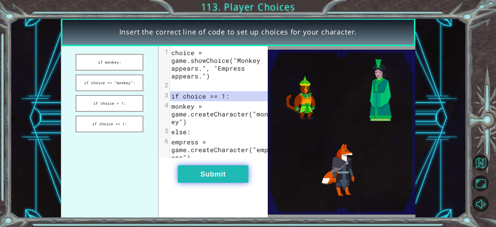
click at [209, 179] on button "Submit" at bounding box center [213, 173] width 71 height 17
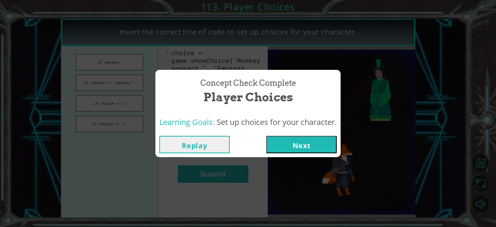
click at [289, 145] on button "Next" at bounding box center [301, 144] width 71 height 17
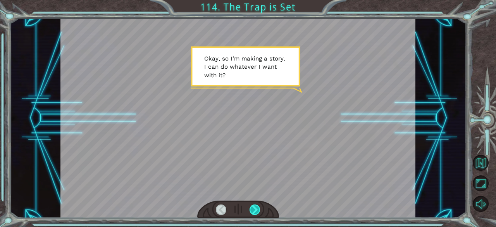
click at [256, 212] on div at bounding box center [255, 209] width 11 height 11
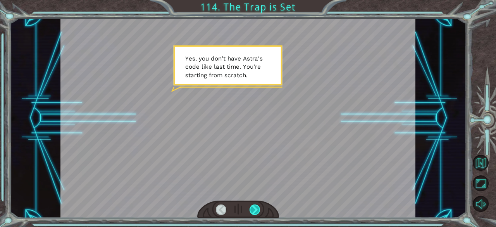
click at [256, 212] on div at bounding box center [255, 209] width 11 height 11
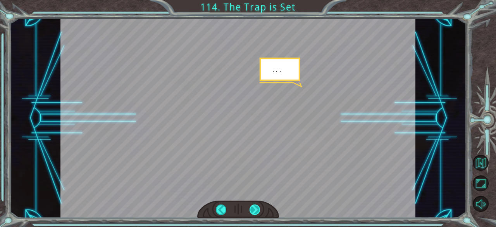
click at [256, 212] on div at bounding box center [255, 209] width 11 height 11
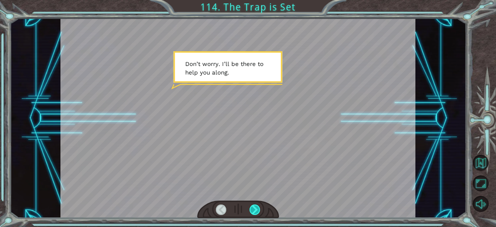
click at [256, 212] on div at bounding box center [255, 209] width 11 height 11
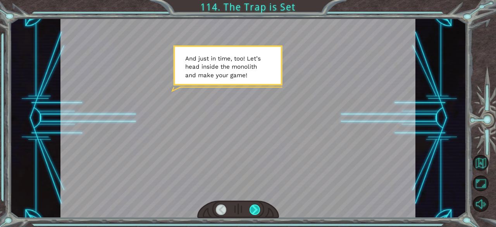
click at [256, 212] on div at bounding box center [255, 209] width 11 height 11
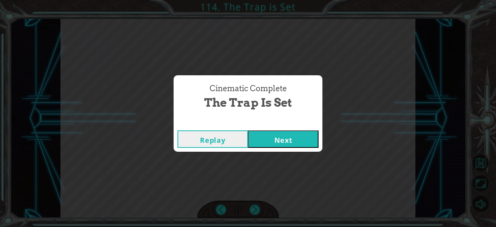
click at [278, 144] on button "Next" at bounding box center [283, 138] width 71 height 17
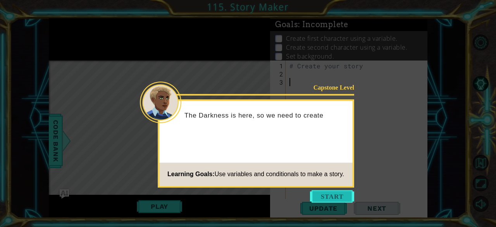
click at [336, 195] on button "Start" at bounding box center [332, 196] width 44 height 12
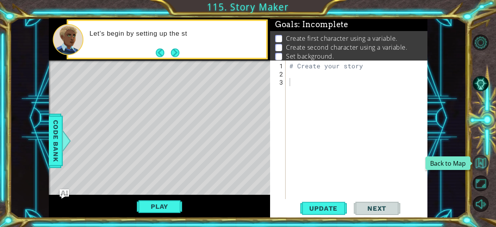
click at [481, 166] on button "Back to Map" at bounding box center [481, 163] width 16 height 16
